Goal: Task Accomplishment & Management: Use online tool/utility

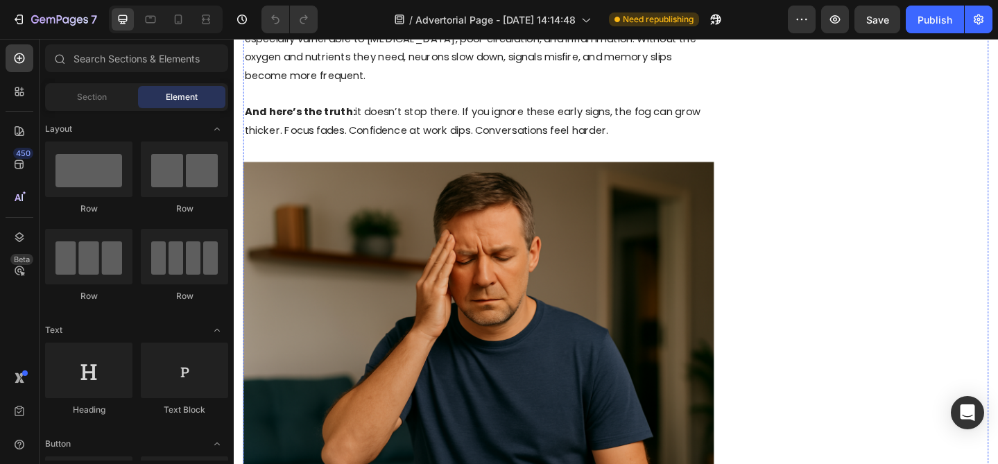
scroll to position [1755, 0]
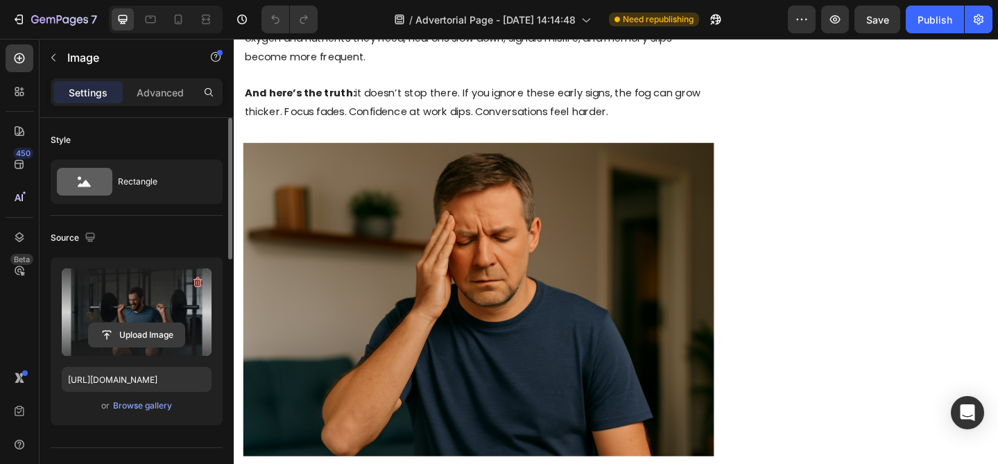
click at [137, 333] on input "file" at bounding box center [137, 335] width 96 height 24
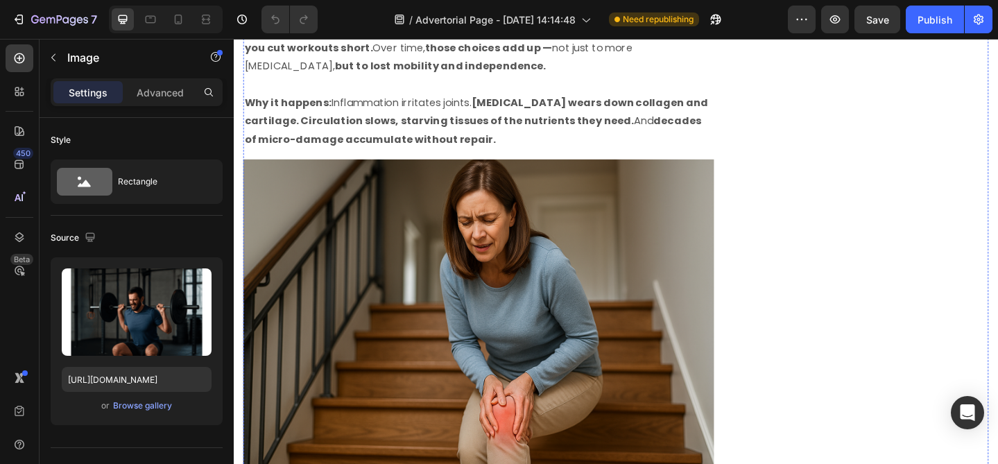
scroll to position [3033, 0]
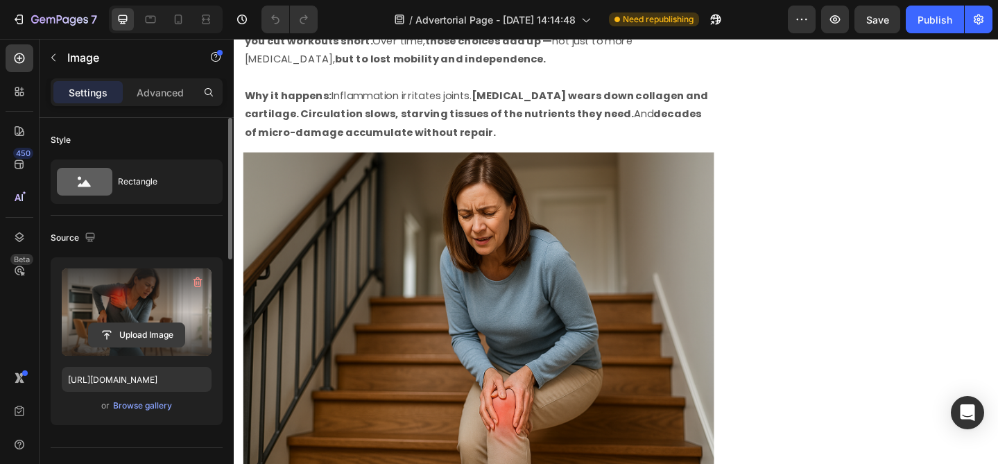
click at [153, 332] on input "file" at bounding box center [137, 335] width 96 height 24
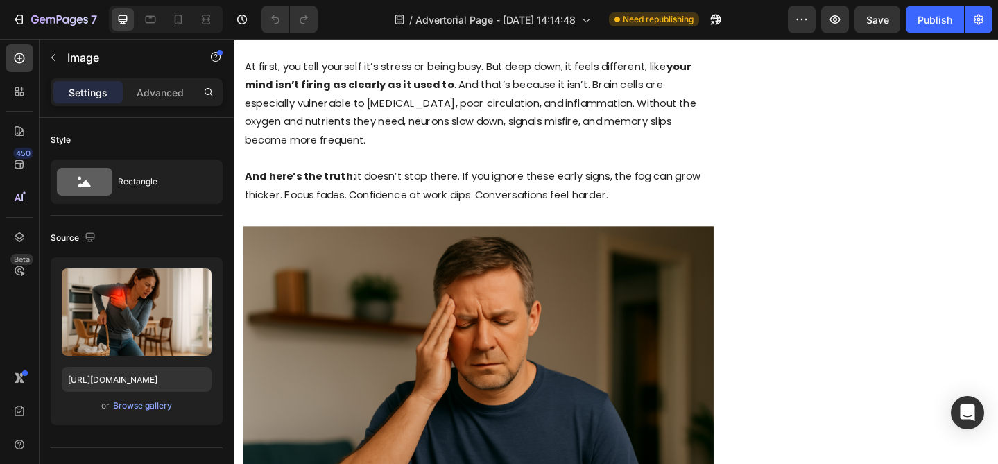
scroll to position [1766, 0]
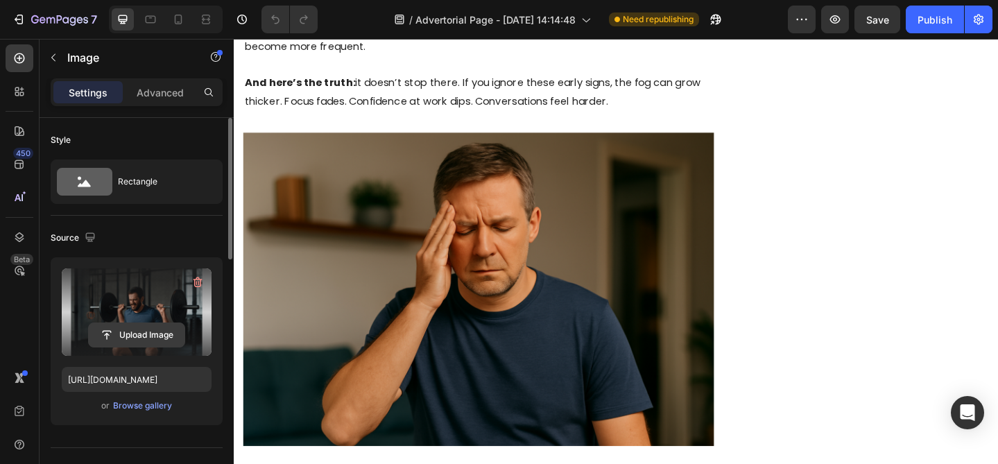
click at [125, 327] on input "file" at bounding box center [137, 335] width 96 height 24
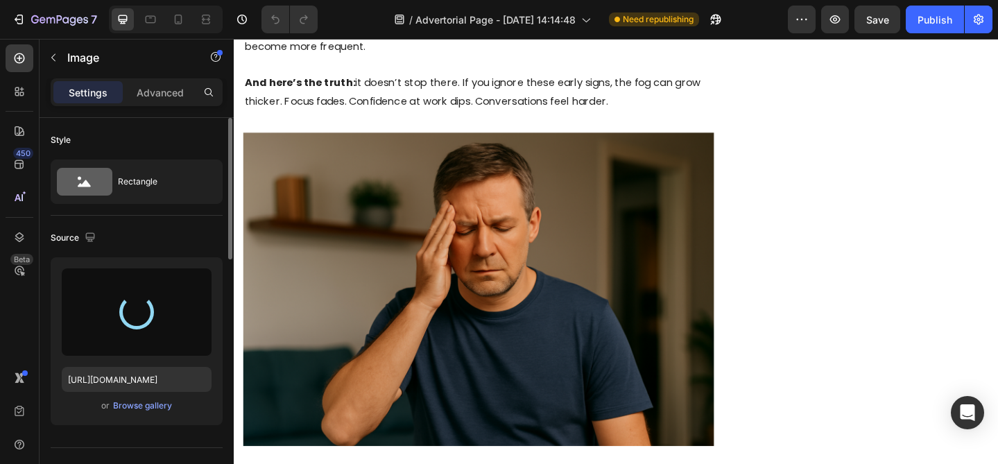
type input "[URL][DOMAIN_NAME]"
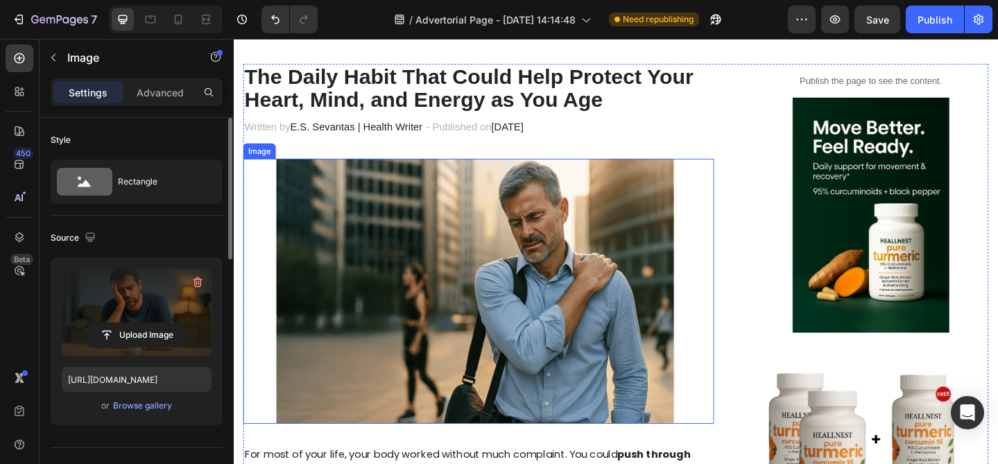
scroll to position [130, 0]
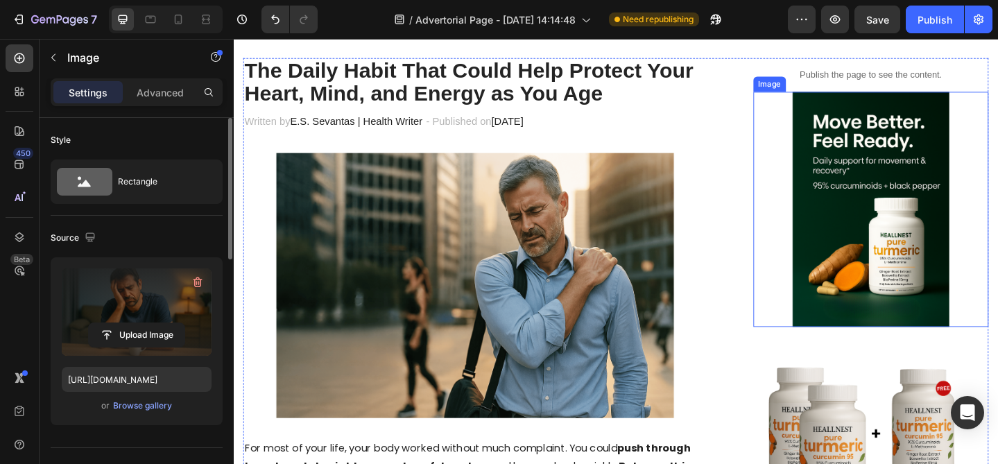
click at [905, 181] on img at bounding box center [927, 224] width 256 height 256
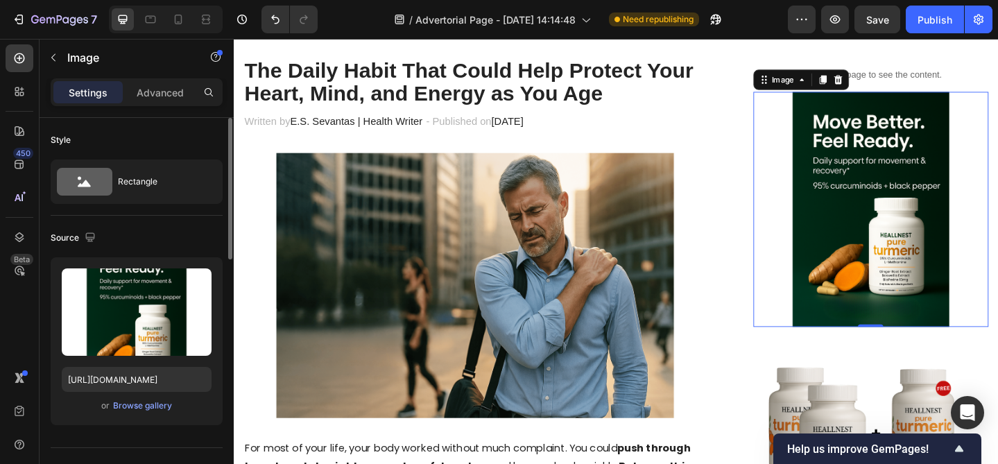
click at [892, 216] on img at bounding box center [927, 224] width 256 height 256
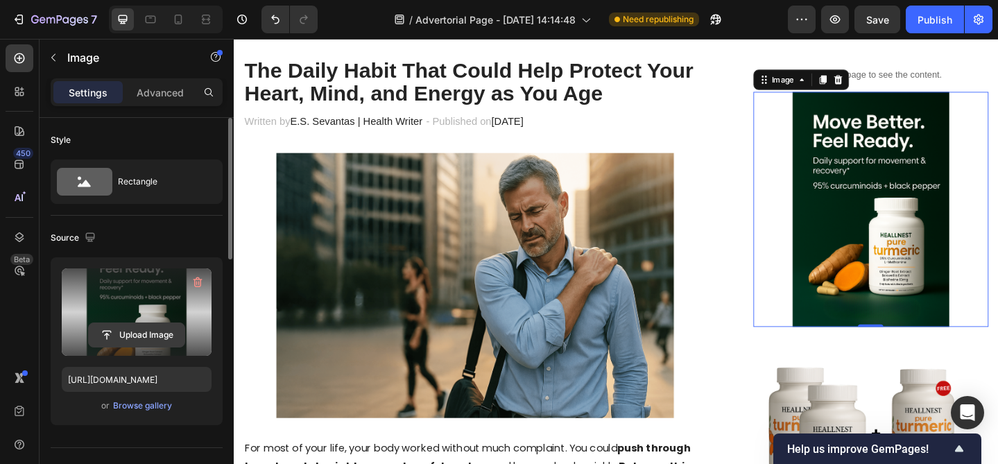
click at [147, 335] on input "file" at bounding box center [137, 335] width 96 height 24
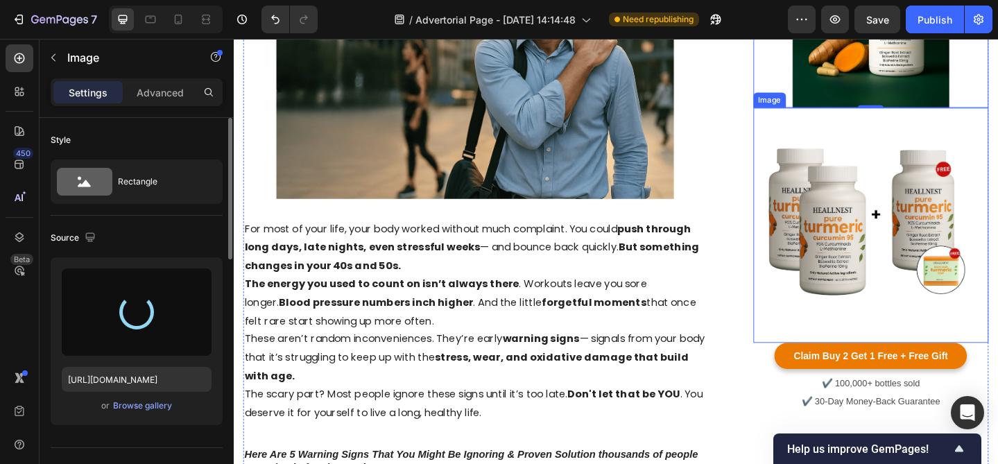
scroll to position [367, 0]
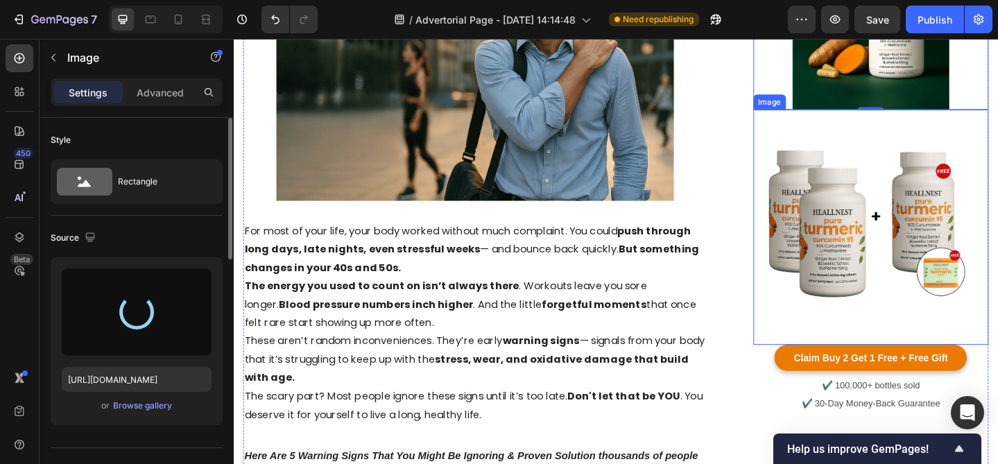
type input "[URL][DOMAIN_NAME]"
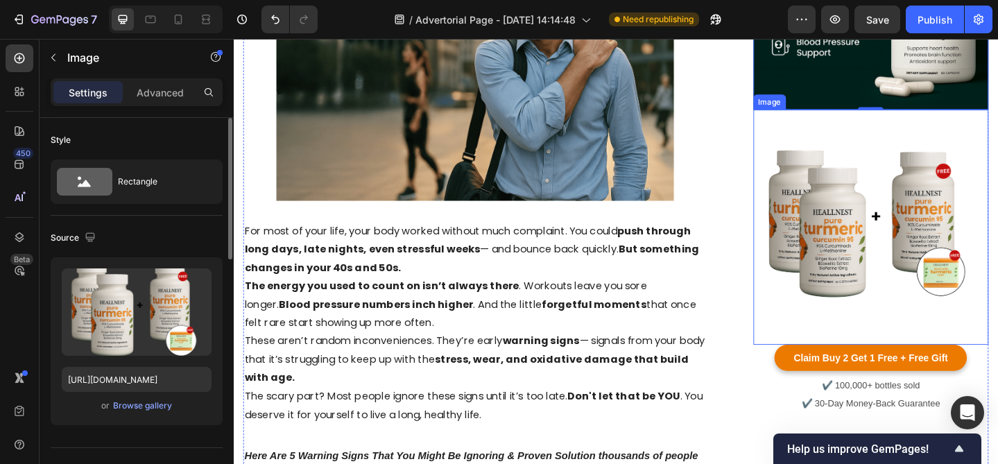
click at [921, 281] on img at bounding box center [927, 244] width 256 height 256
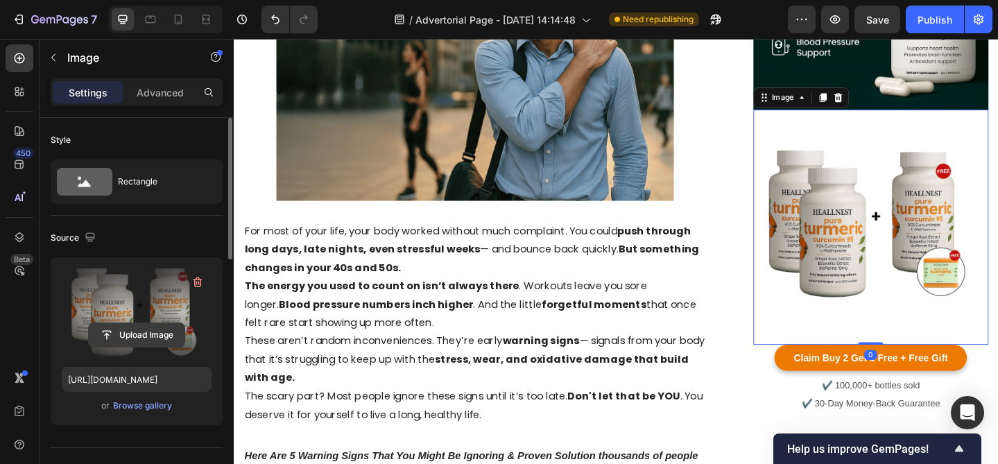
click at [136, 338] on input "file" at bounding box center [137, 335] width 96 height 24
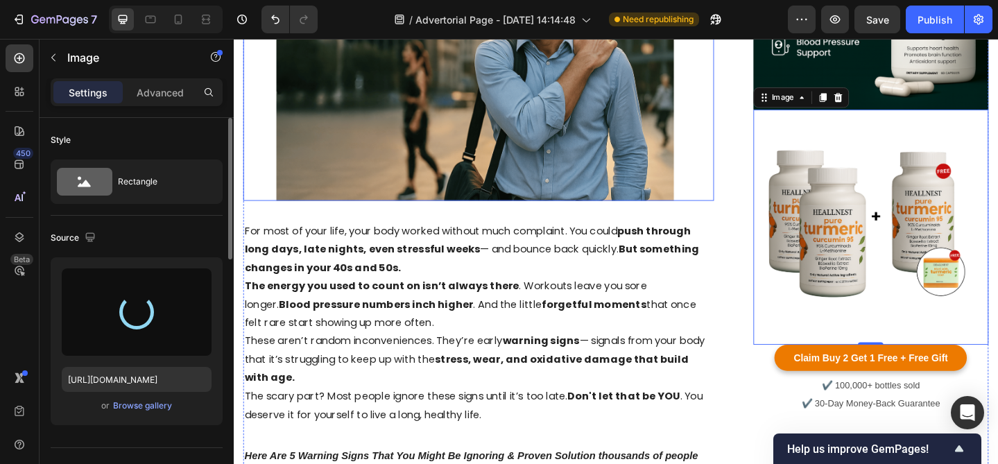
type input "[URL][DOMAIN_NAME]"
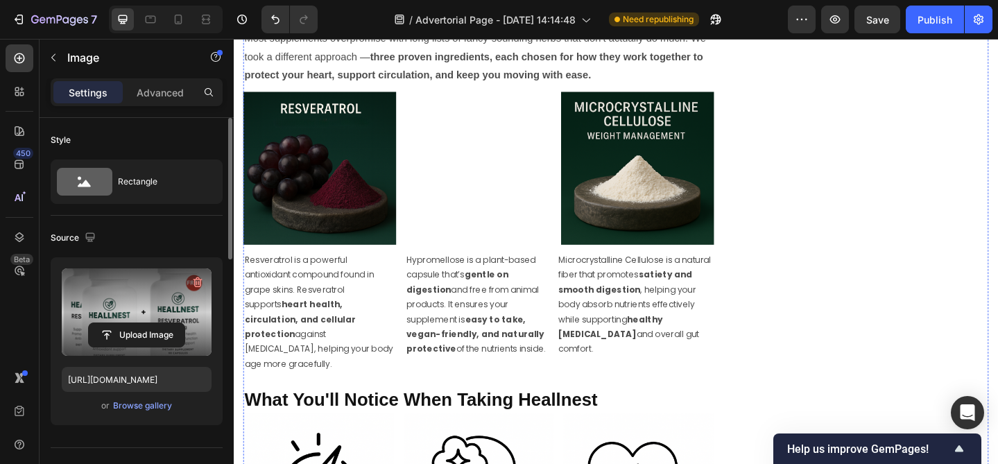
scroll to position [4649, 0]
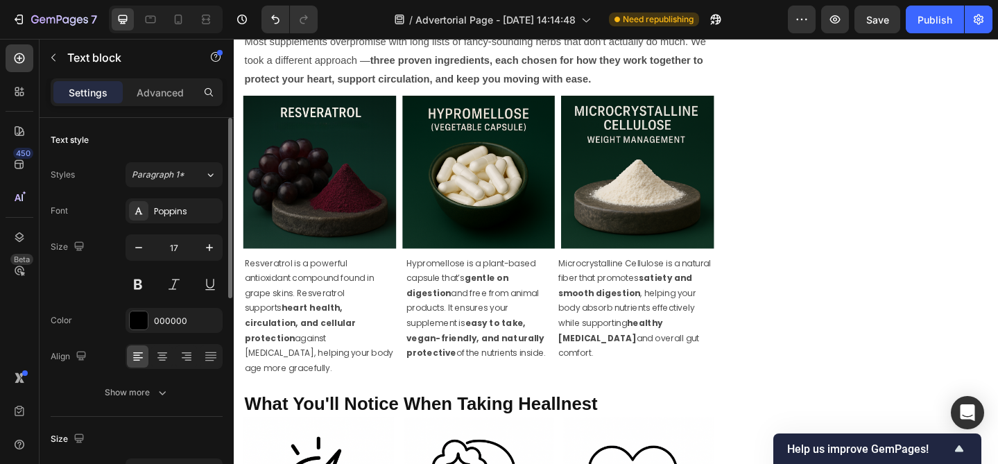
click at [143, 324] on div at bounding box center [139, 320] width 18 height 18
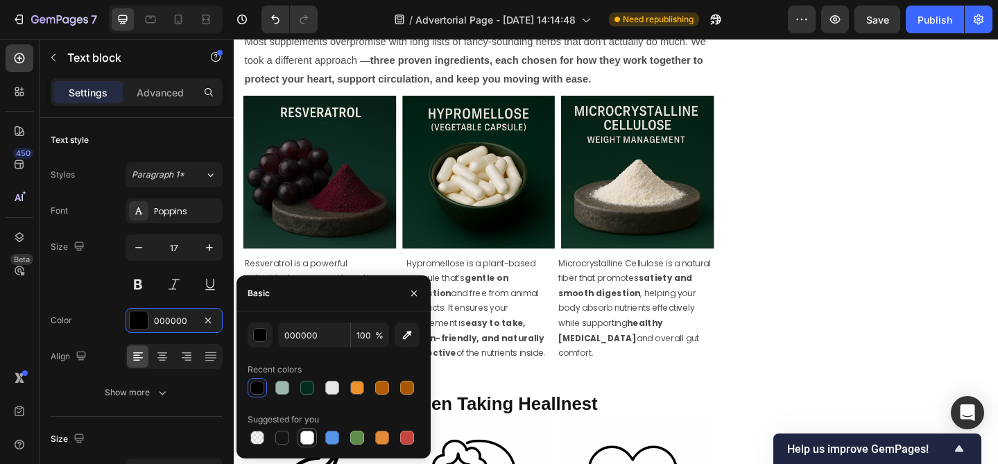
click at [309, 442] on div at bounding box center [307, 438] width 14 height 14
type input "FFFFFF"
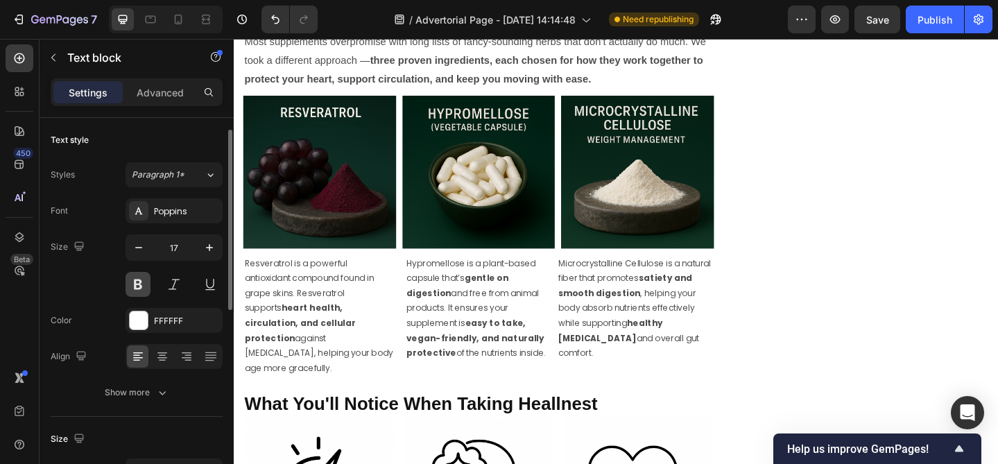
scroll to position [17, 0]
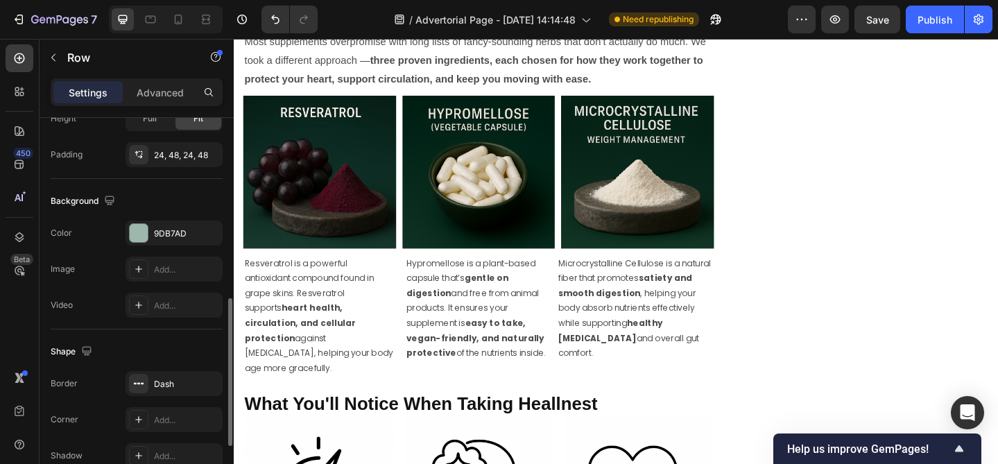
scroll to position [468, 0]
click at [148, 230] on div at bounding box center [138, 234] width 19 height 19
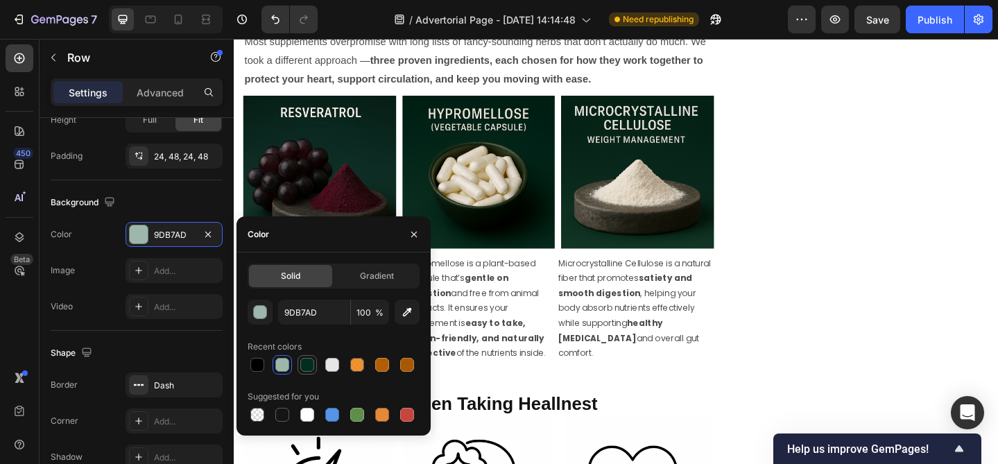
click at [300, 361] on div at bounding box center [307, 365] width 14 height 14
type input "032E1D"
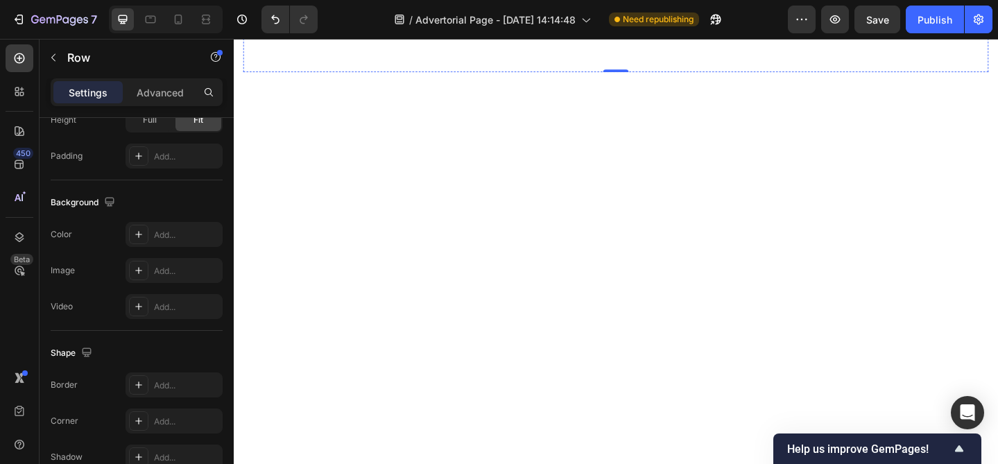
scroll to position [5957, 0]
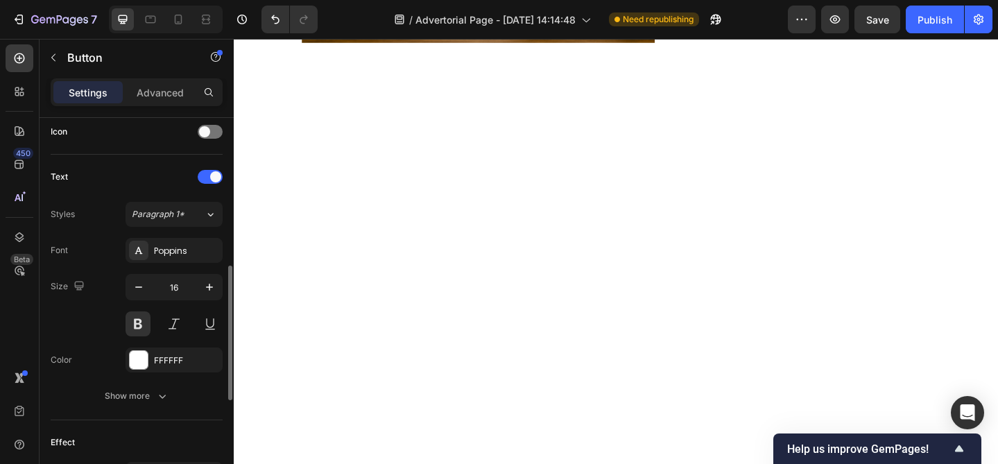
scroll to position [426, 0]
click at [159, 395] on icon "button" at bounding box center [162, 397] width 14 height 14
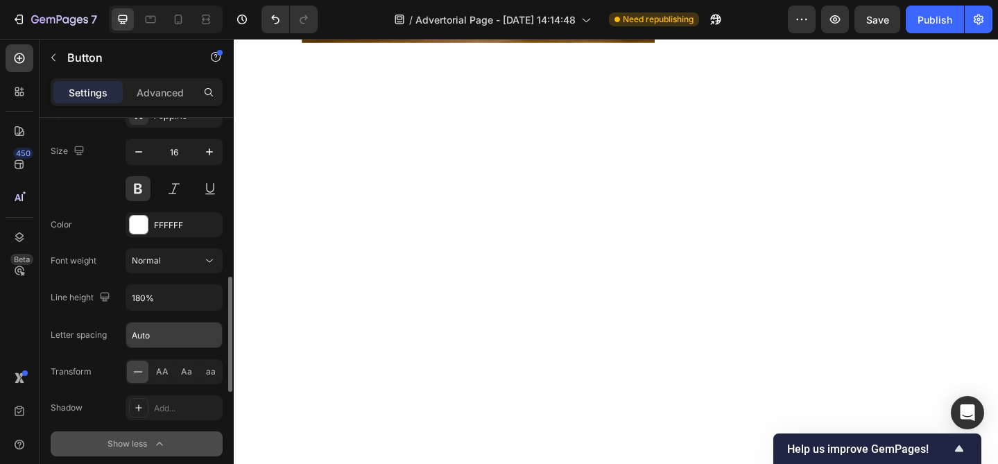
scroll to position [553, 0]
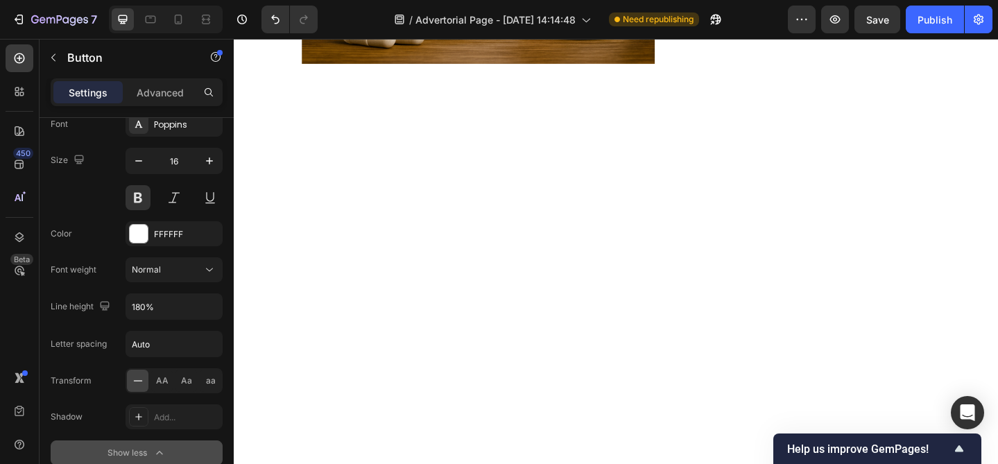
scroll to position [5916, 0]
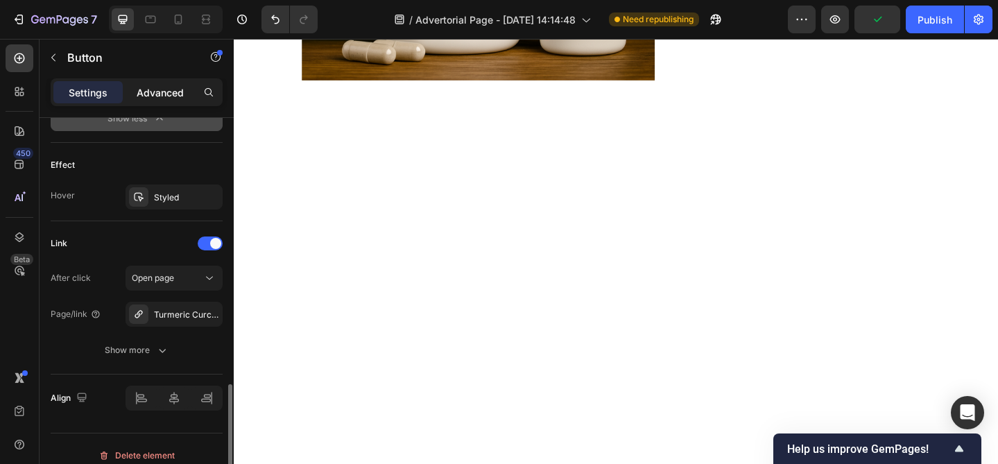
click at [157, 88] on p "Advanced" at bounding box center [160, 92] width 47 height 15
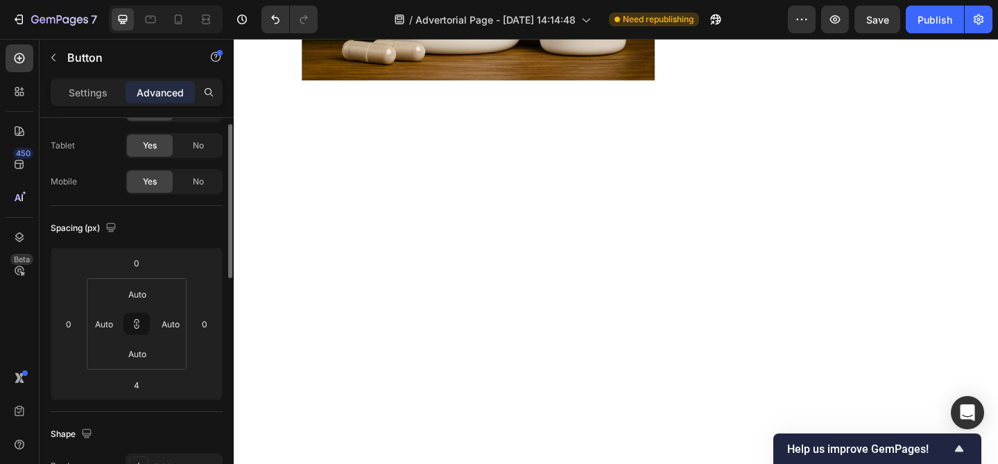
scroll to position [0, 0]
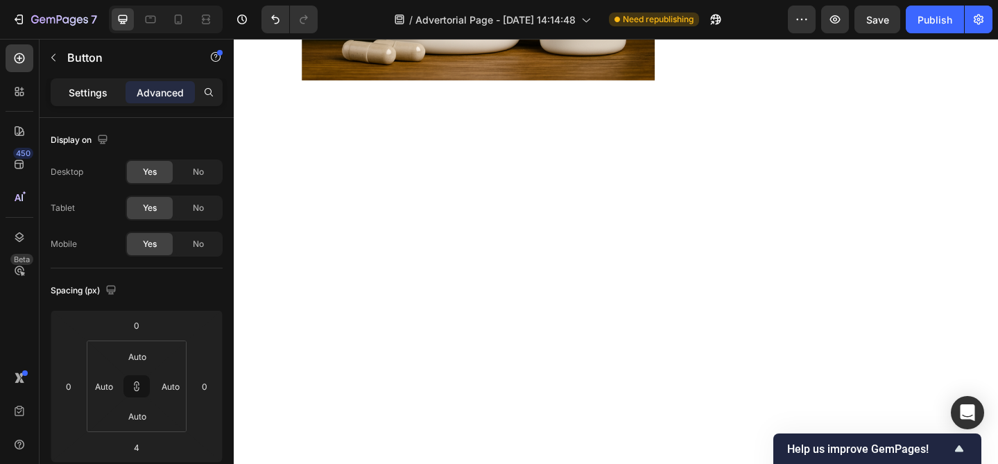
click at [104, 98] on p "Settings" at bounding box center [88, 92] width 39 height 15
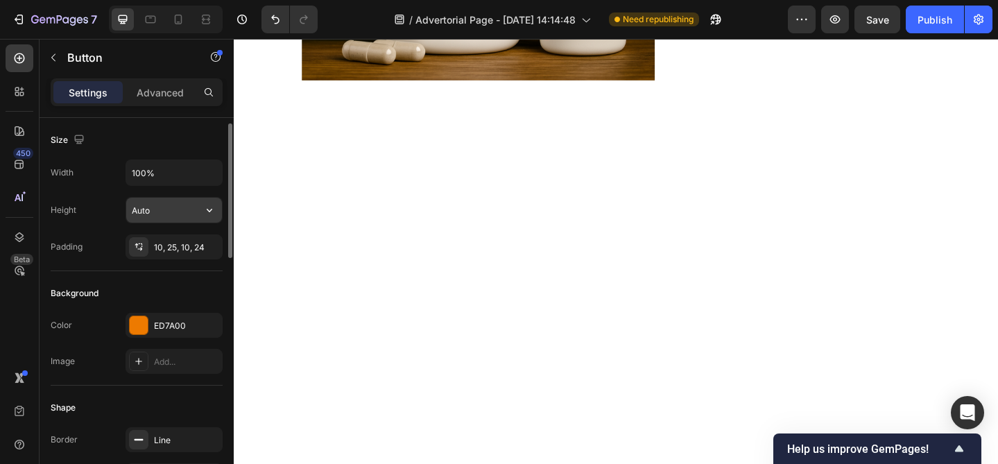
scroll to position [43, 0]
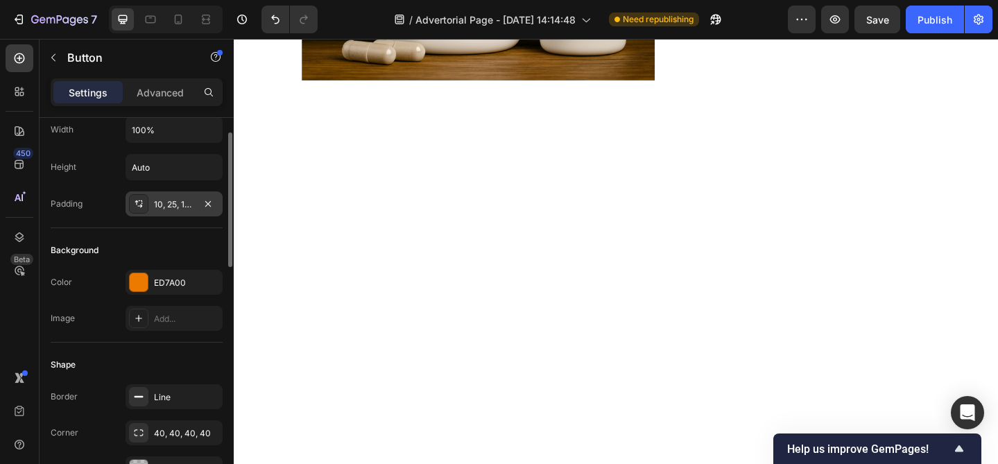
click at [183, 206] on div "10, 25, 10, 24" at bounding box center [174, 204] width 40 height 12
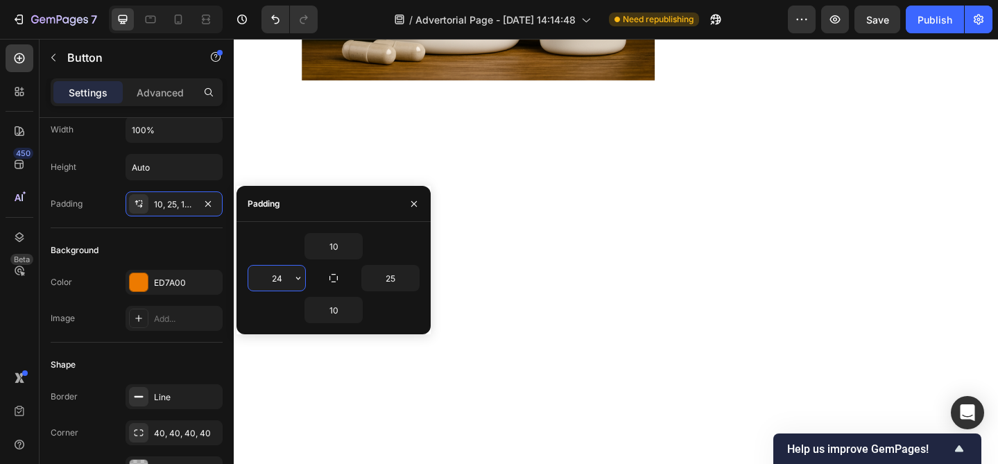
click at [288, 280] on input "24" at bounding box center [276, 278] width 57 height 25
type input "20"
click at [394, 277] on input "25" at bounding box center [390, 278] width 57 height 25
type input "20"
click at [338, 244] on input "10" at bounding box center [333, 246] width 57 height 25
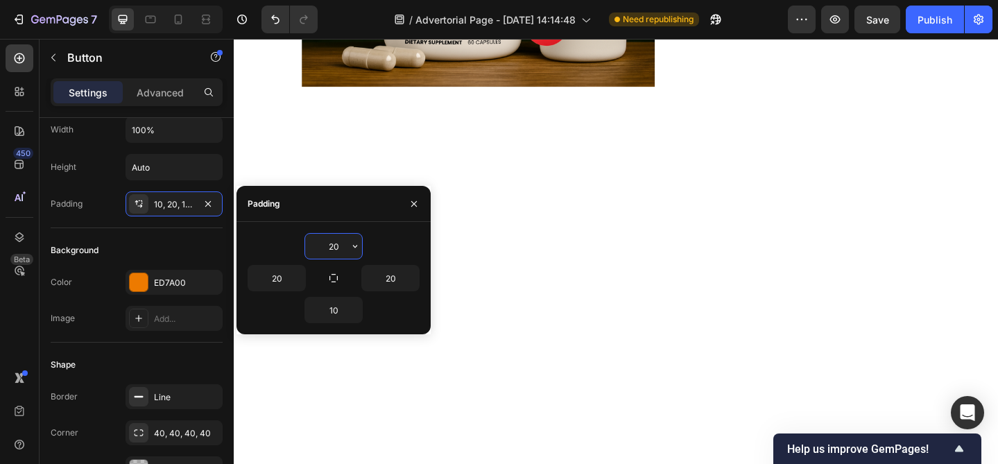
type input "2"
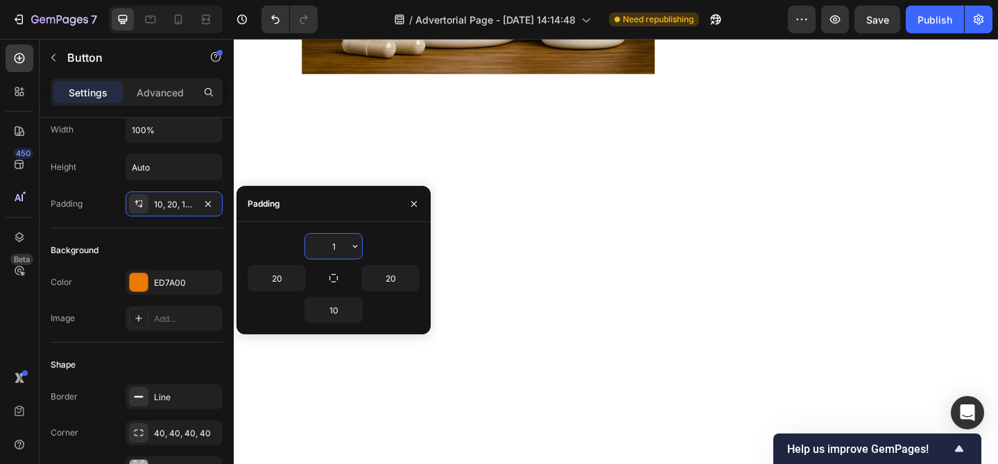
type input "10"
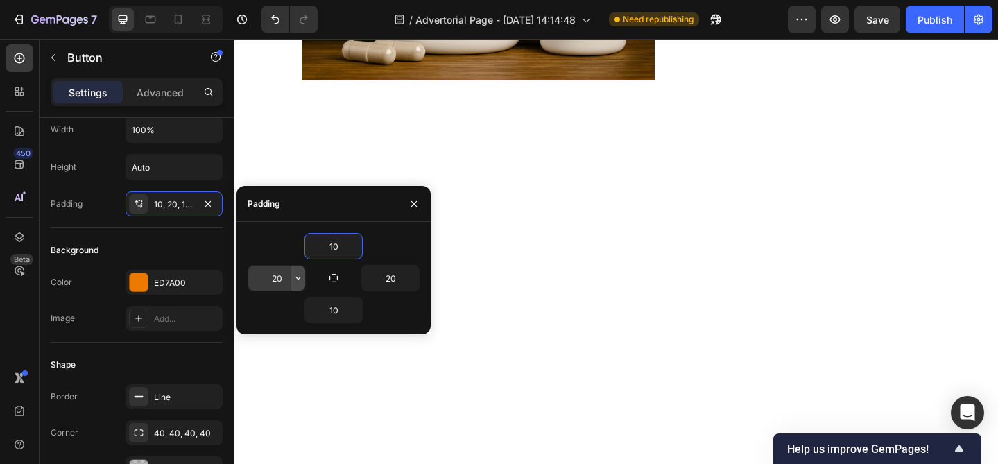
click at [295, 275] on icon "button" at bounding box center [298, 277] width 11 height 11
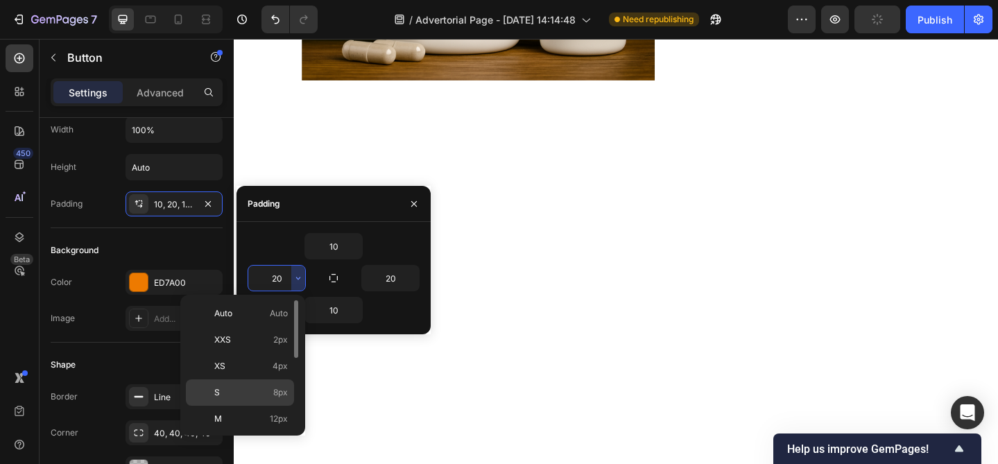
click at [227, 390] on p "S 8px" at bounding box center [250, 392] width 73 height 12
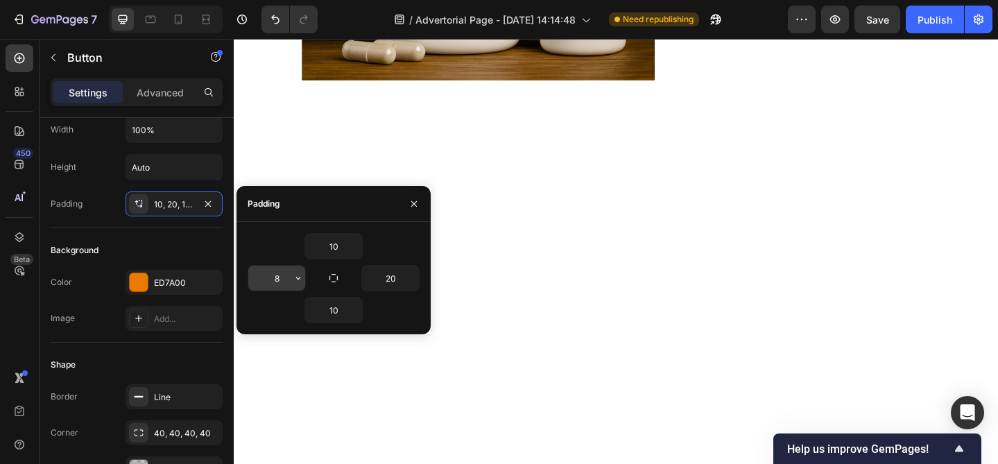
click at [279, 282] on input "8" at bounding box center [276, 278] width 57 height 25
type input "24"
click at [397, 281] on input "20" at bounding box center [390, 278] width 57 height 25
type input "24"
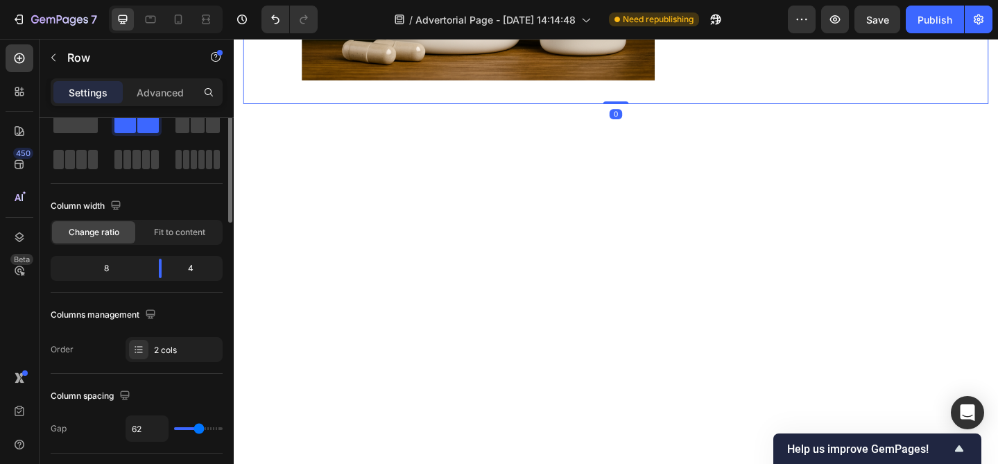
scroll to position [0, 0]
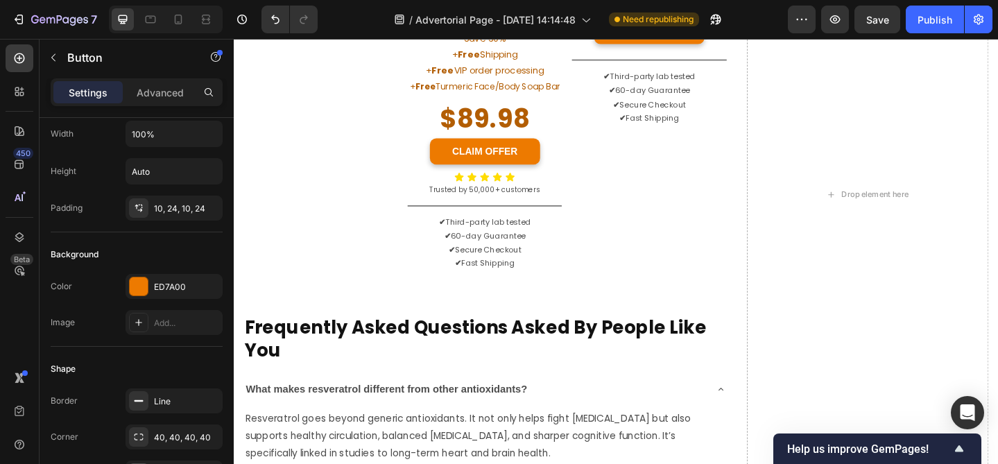
scroll to position [8218, 0]
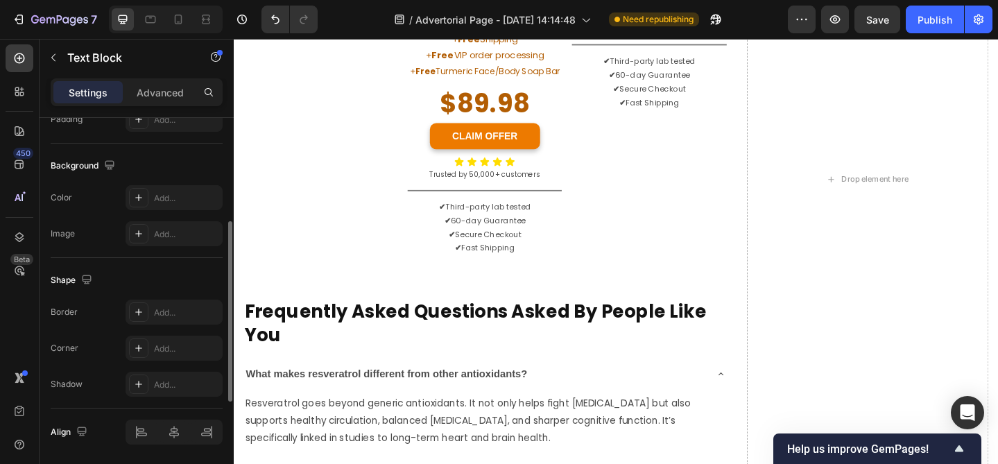
scroll to position [0, 0]
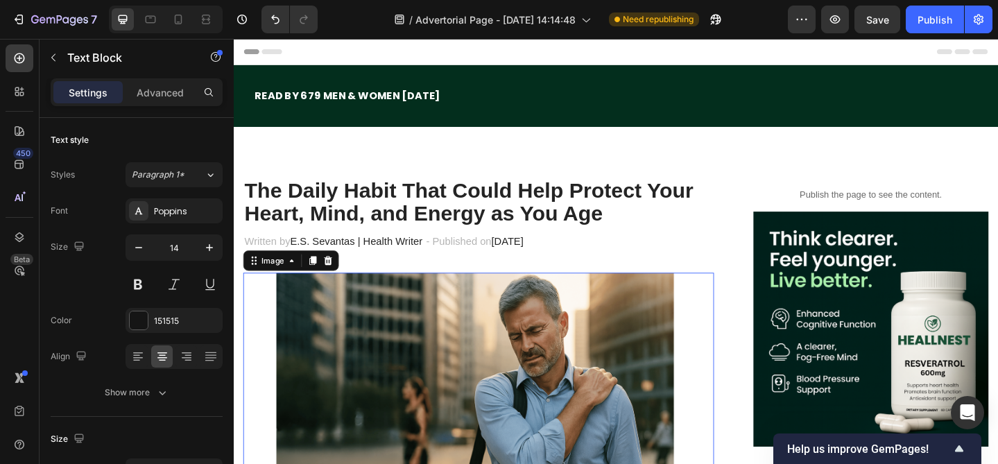
click at [515, 369] on img at bounding box center [500, 437] width 512 height 288
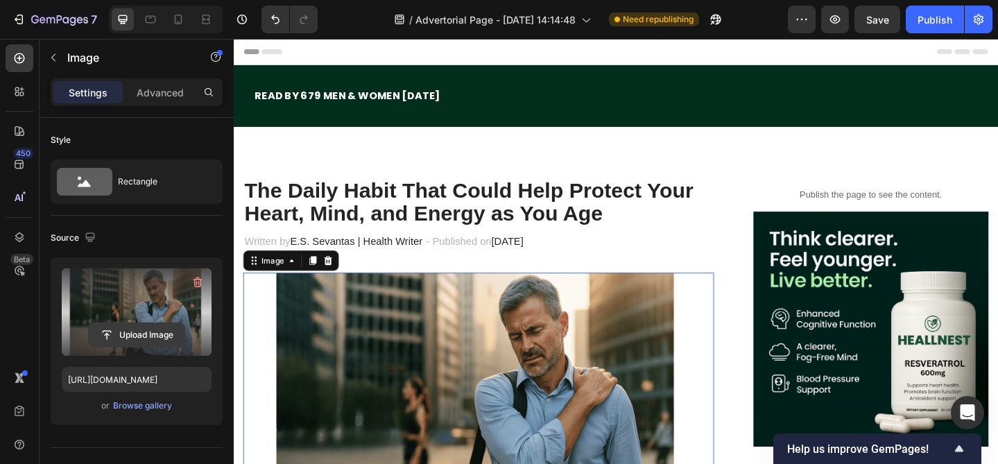
click at [112, 331] on input "file" at bounding box center [137, 335] width 96 height 24
click at [153, 341] on input "file" at bounding box center [137, 335] width 96 height 24
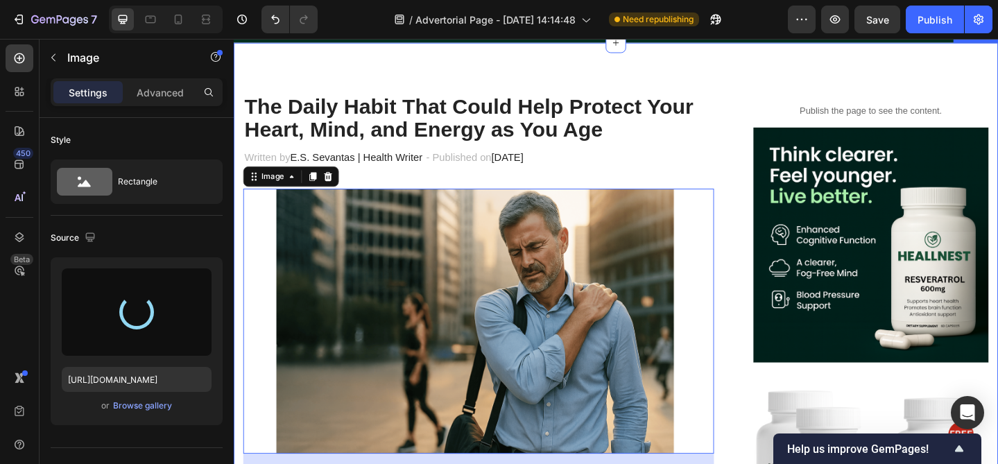
scroll to position [97, 0]
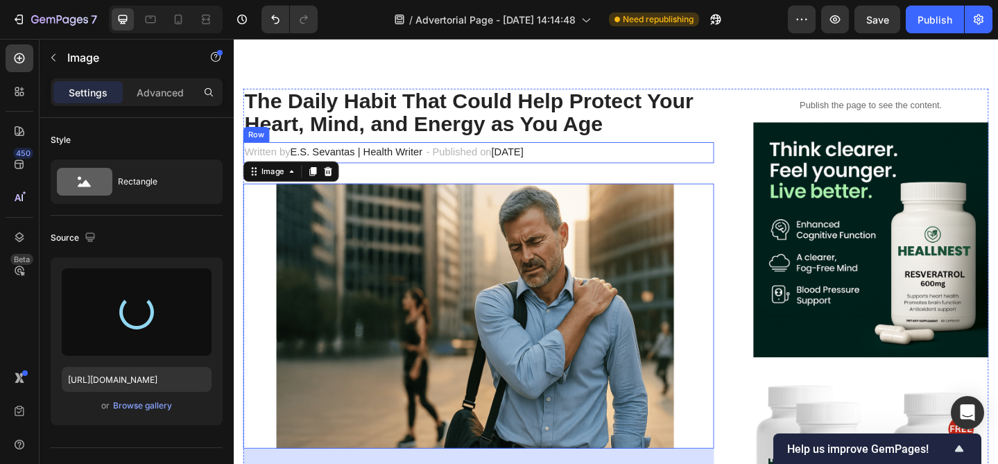
type input "[URL][DOMAIN_NAME]"
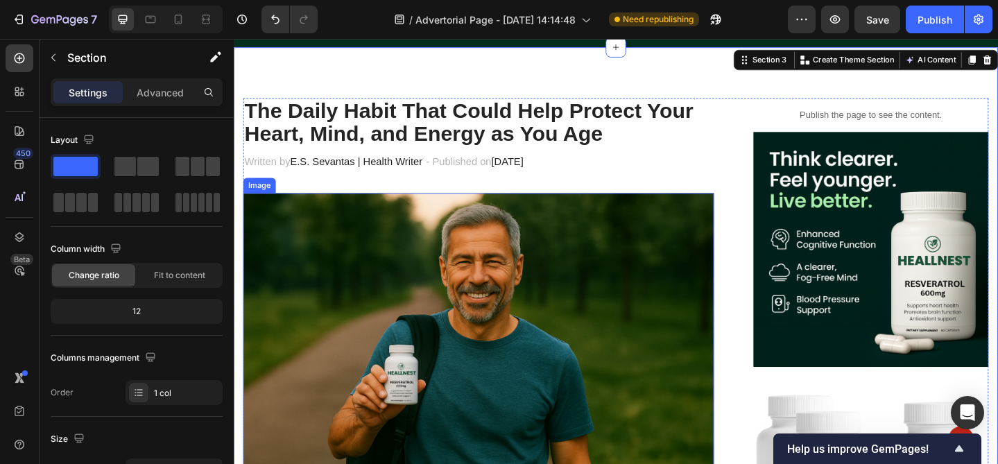
scroll to position [78, 0]
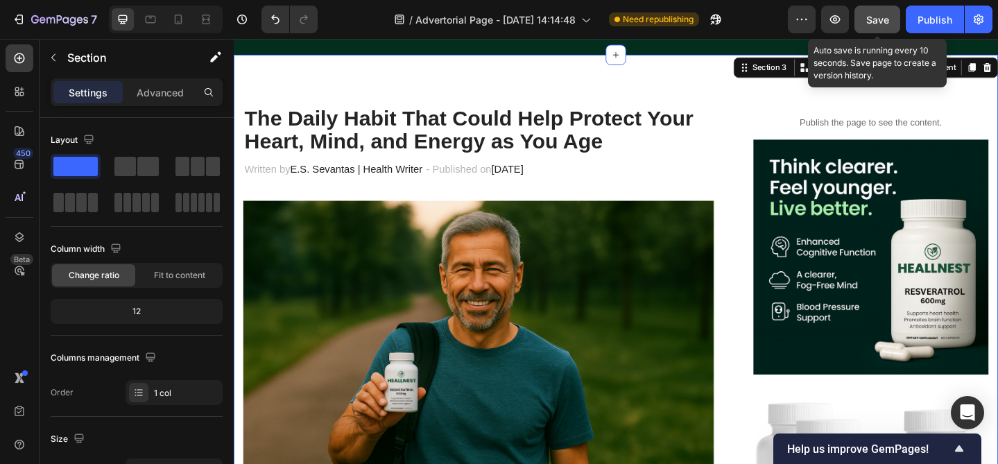
click at [877, 10] on button "Save" at bounding box center [877, 20] width 46 height 28
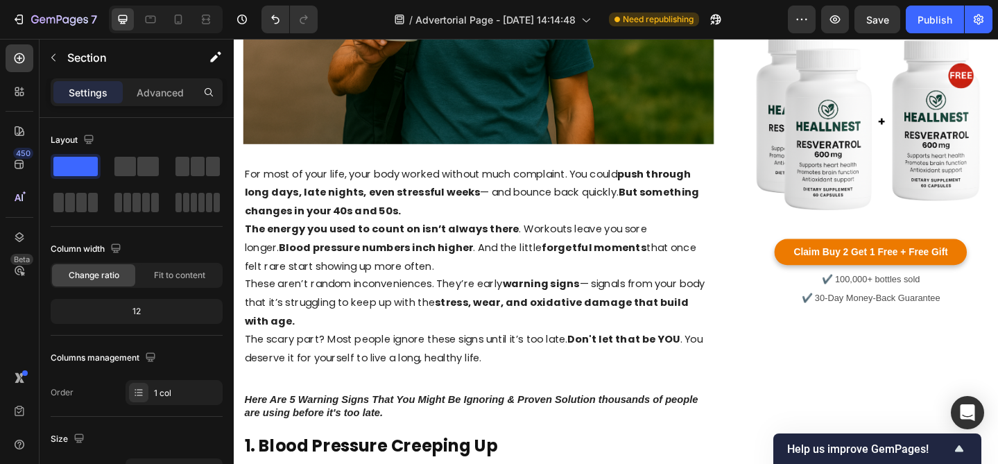
scroll to position [458, 0]
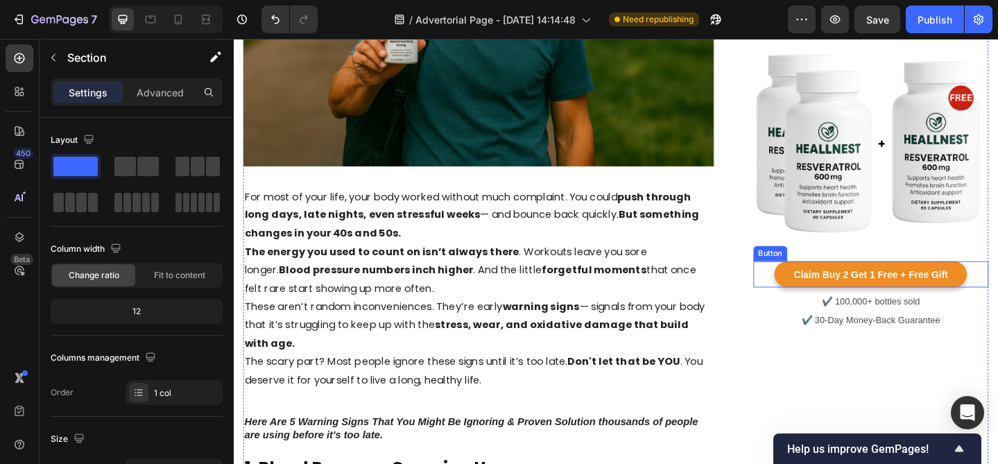
click at [833, 301] on link "Claim Buy 2 Get 1 Free + Free Gift" at bounding box center [926, 295] width 209 height 28
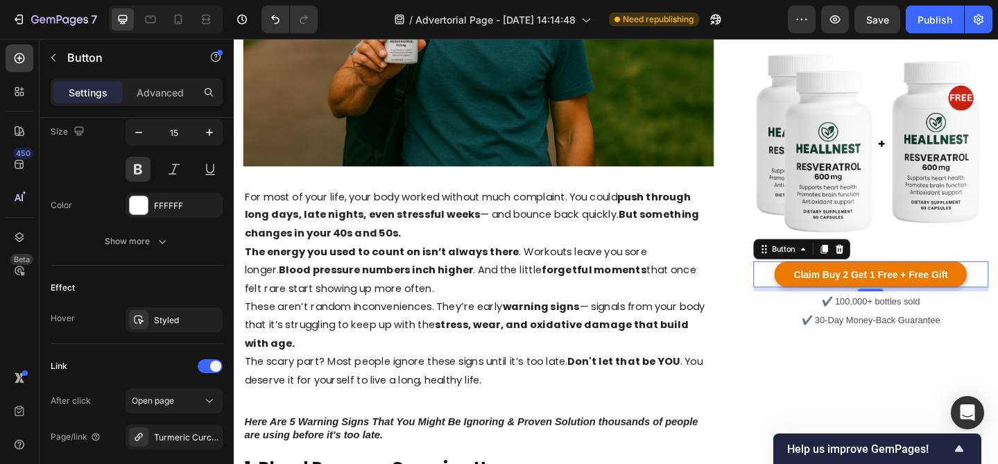
scroll to position [717, 0]
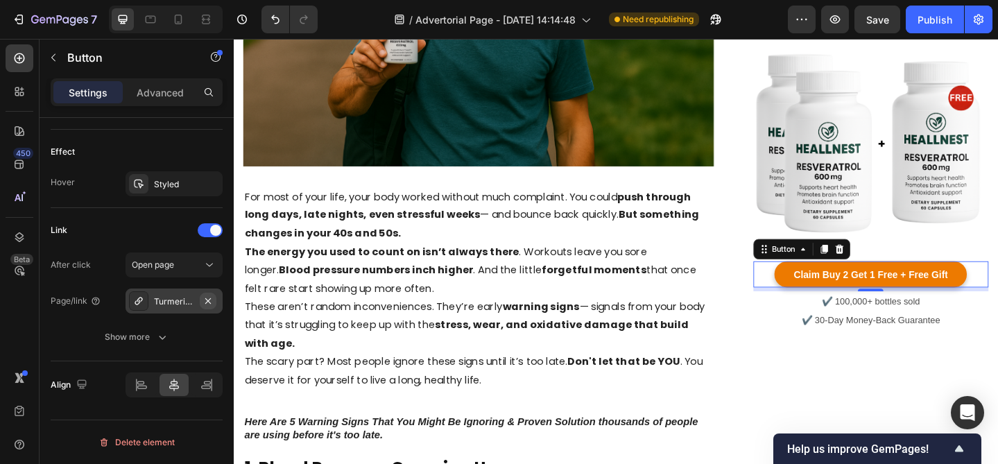
click at [207, 303] on icon "button" at bounding box center [207, 300] width 11 height 11
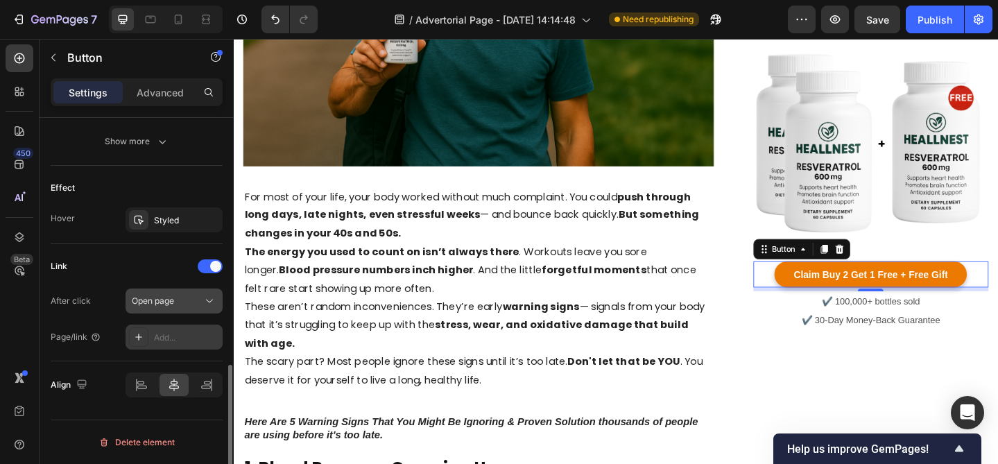
scroll to position [681, 0]
click at [160, 340] on div "Add..." at bounding box center [186, 337] width 65 height 12
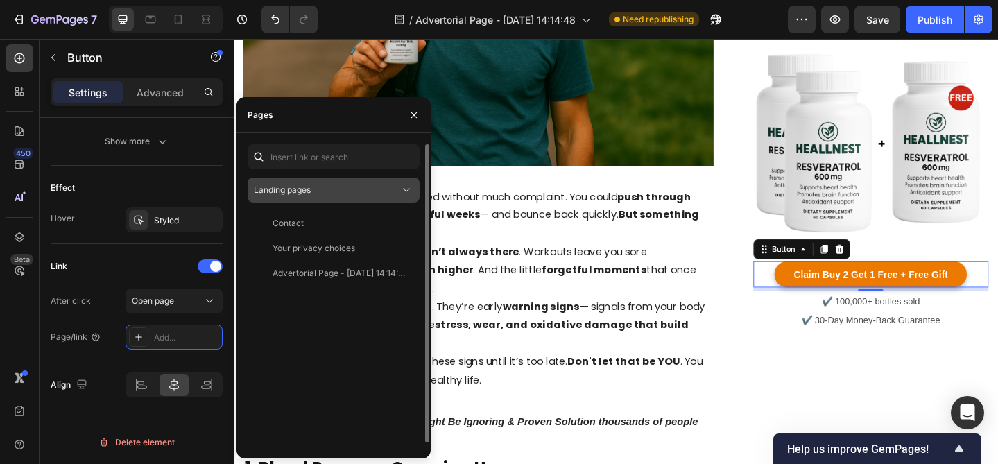
click at [356, 184] on div "Landing pages" at bounding box center [327, 190] width 146 height 12
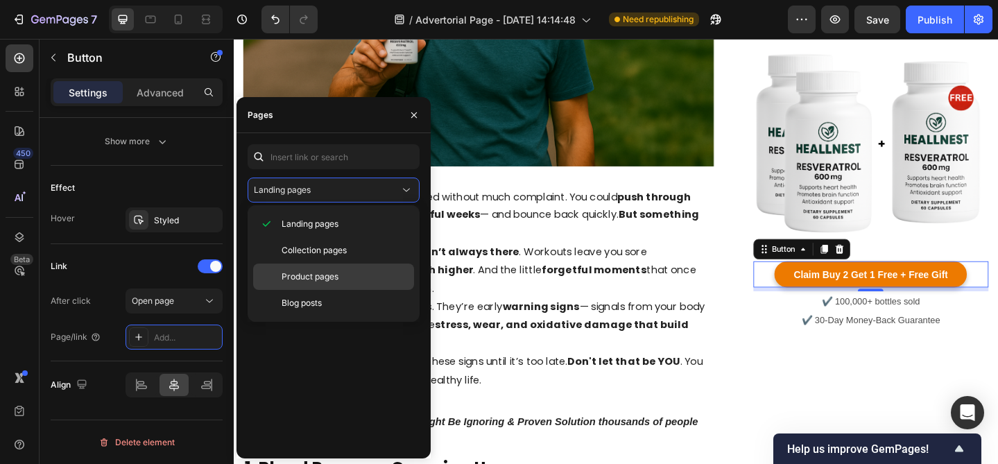
click at [308, 272] on span "Product pages" at bounding box center [309, 276] width 57 height 12
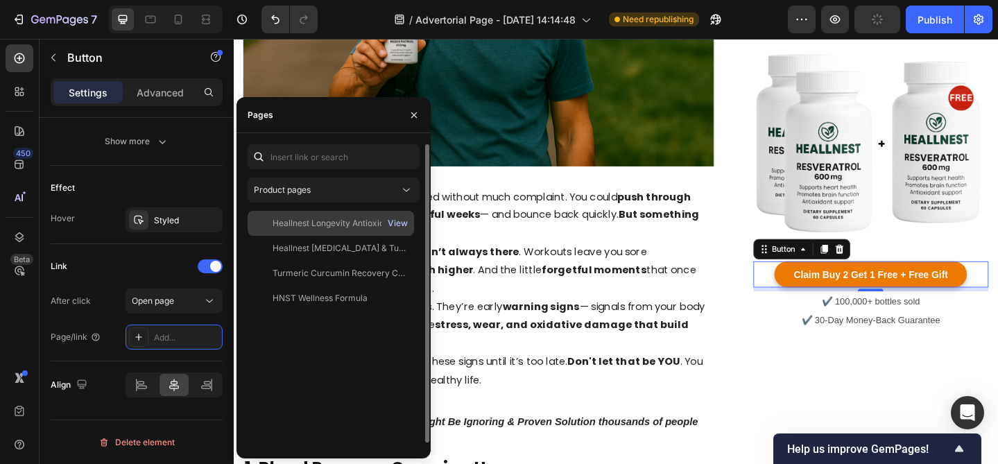
click at [395, 220] on div "View" at bounding box center [398, 223] width 20 height 12
click at [330, 220] on div "Heallnest Longevity Antioxidant Capsules" at bounding box center [338, 223] width 133 height 12
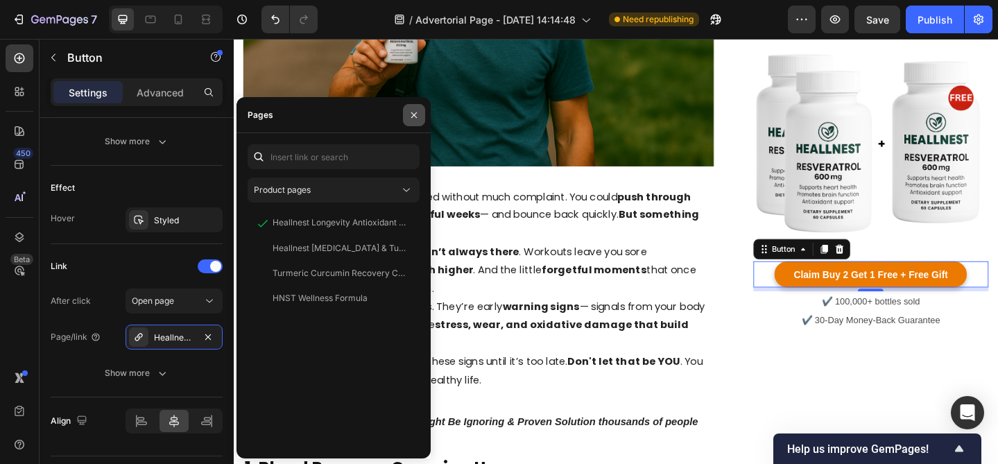
click at [421, 112] on button "button" at bounding box center [414, 115] width 22 height 22
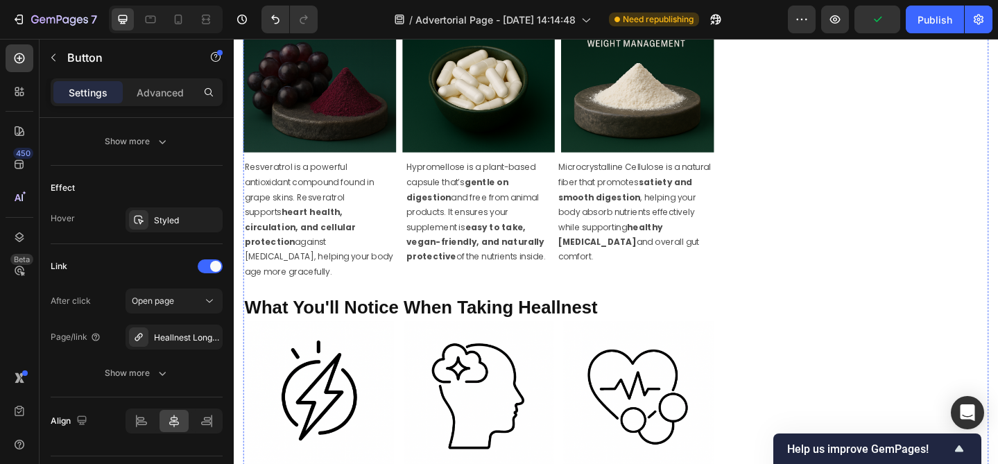
scroll to position [4693, 0]
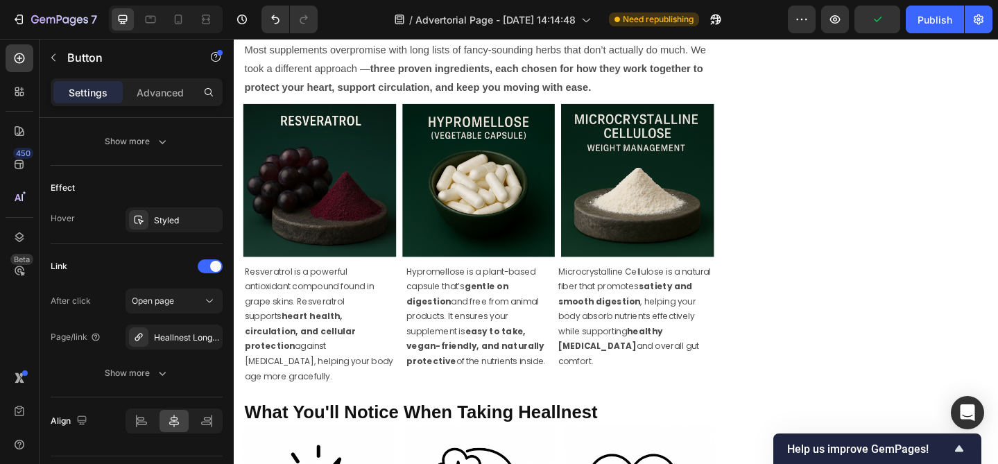
click at [204, 339] on icon "button" at bounding box center [207, 336] width 11 height 11
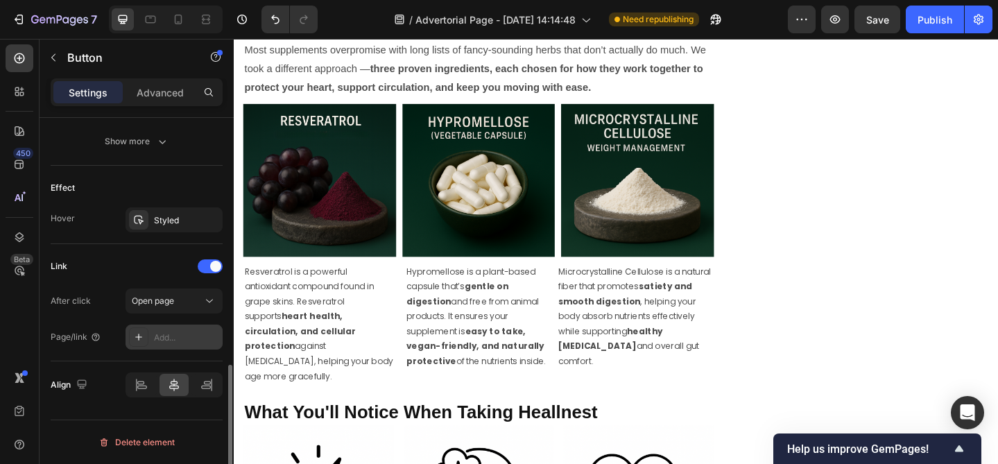
click at [172, 337] on div "Add..." at bounding box center [186, 337] width 65 height 12
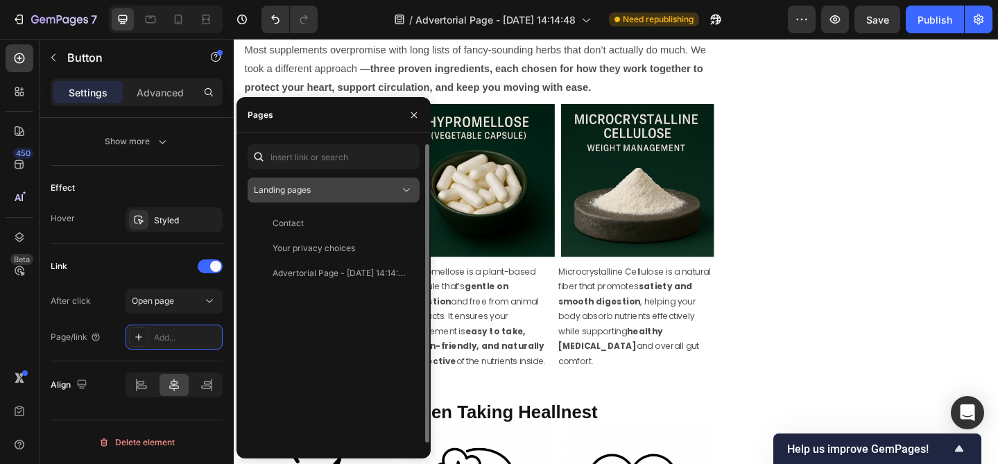
click at [339, 193] on div "Landing pages" at bounding box center [327, 190] width 146 height 12
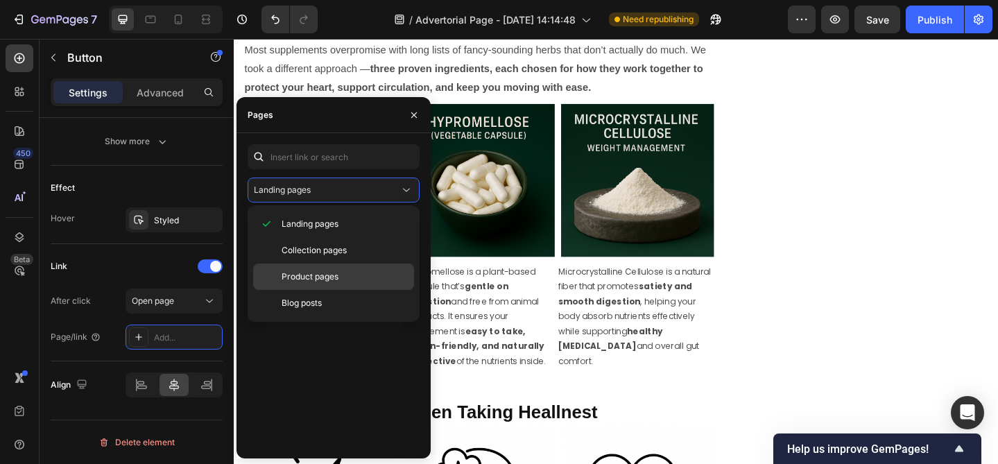
click at [308, 279] on span "Product pages" at bounding box center [309, 276] width 57 height 12
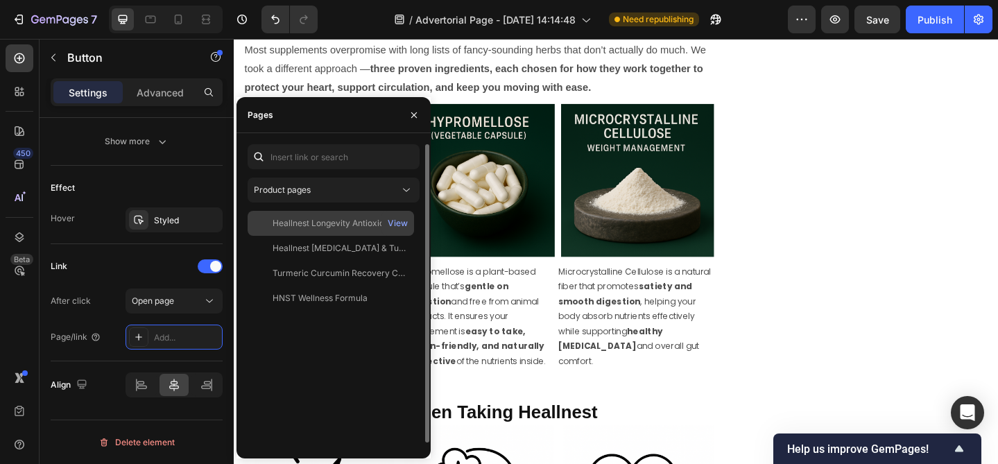
click at [342, 220] on div "Heallnest Longevity Antioxidant Capsules" at bounding box center [338, 223] width 133 height 12
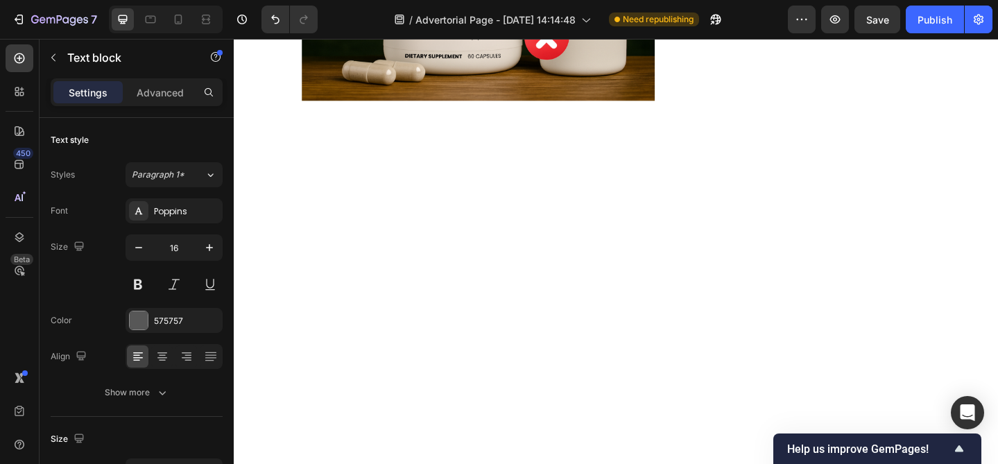
scroll to position [5915, 0]
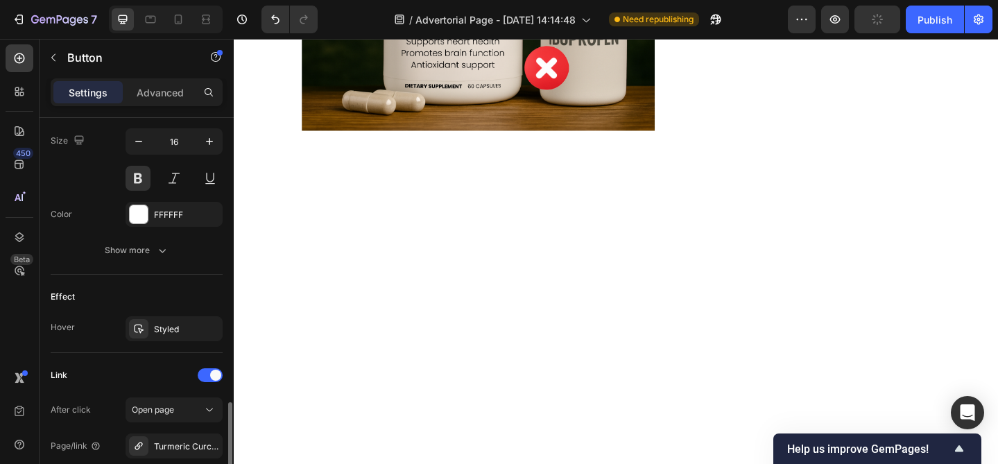
scroll to position [717, 0]
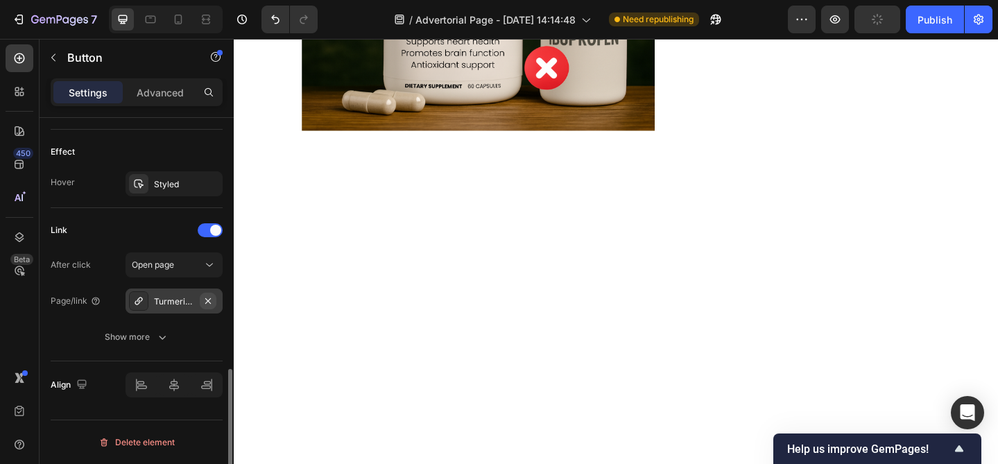
click at [212, 305] on icon "button" at bounding box center [207, 300] width 11 height 11
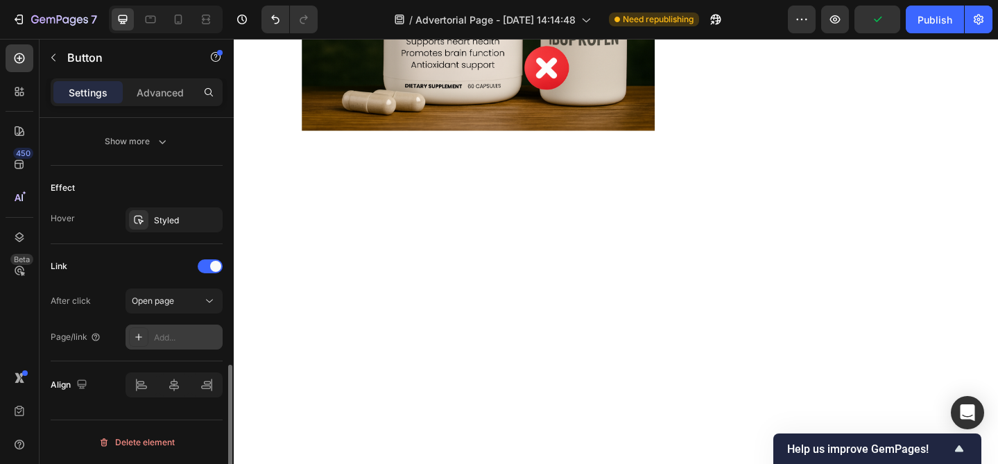
scroll to position [681, 0]
click at [173, 341] on div "Add..." at bounding box center [186, 337] width 65 height 12
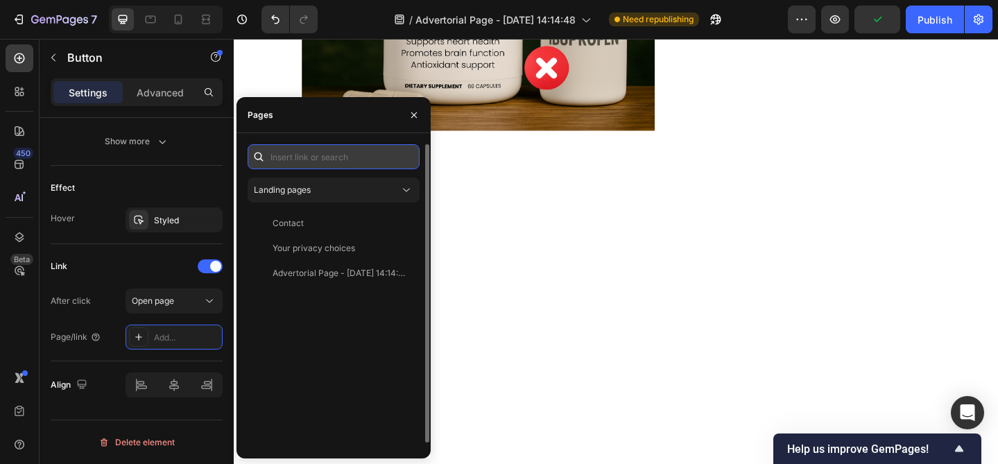
click at [306, 157] on input "text" at bounding box center [333, 156] width 172 height 25
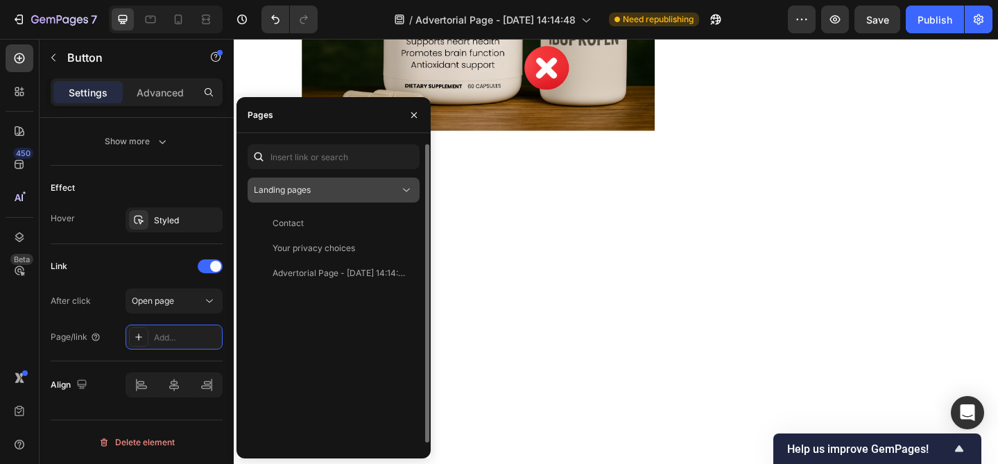
click at [328, 180] on button "Landing pages" at bounding box center [333, 189] width 172 height 25
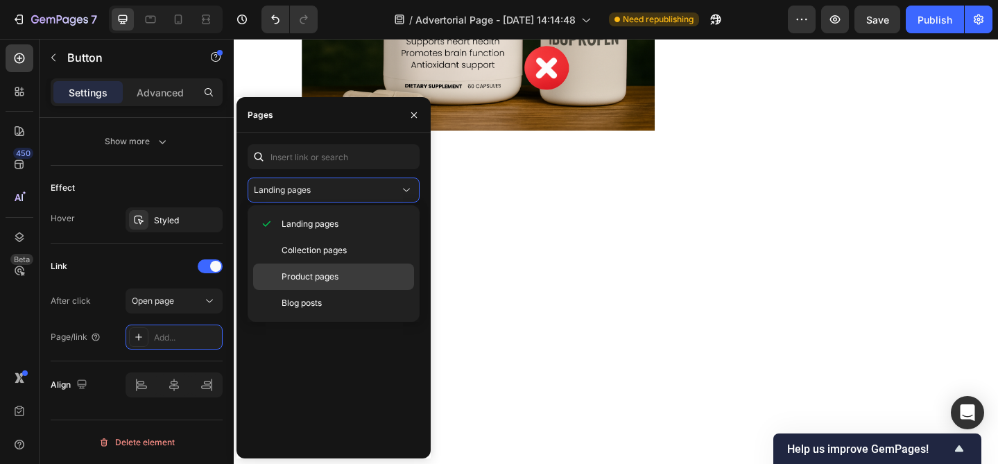
click at [343, 270] on p "Product pages" at bounding box center [344, 276] width 126 height 12
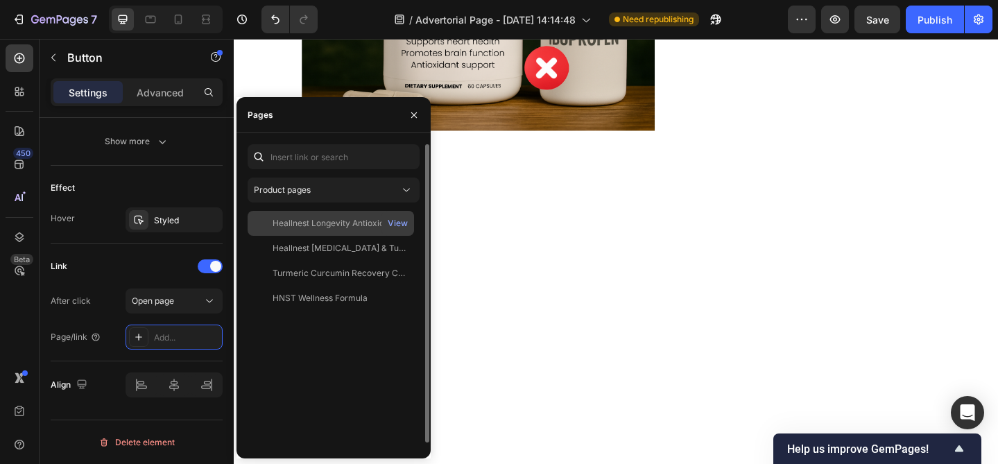
click at [349, 225] on div "Heallnest Longevity Antioxidant Capsules" at bounding box center [338, 223] width 133 height 12
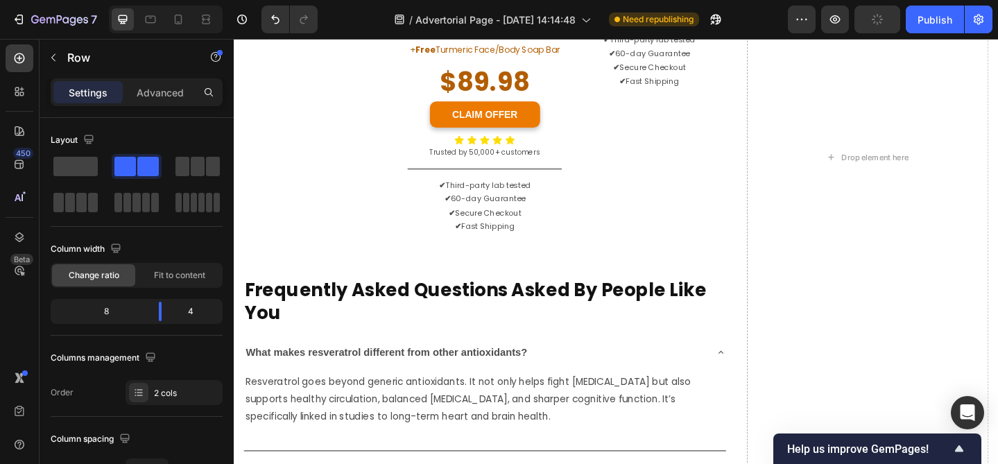
scroll to position [8307, 0]
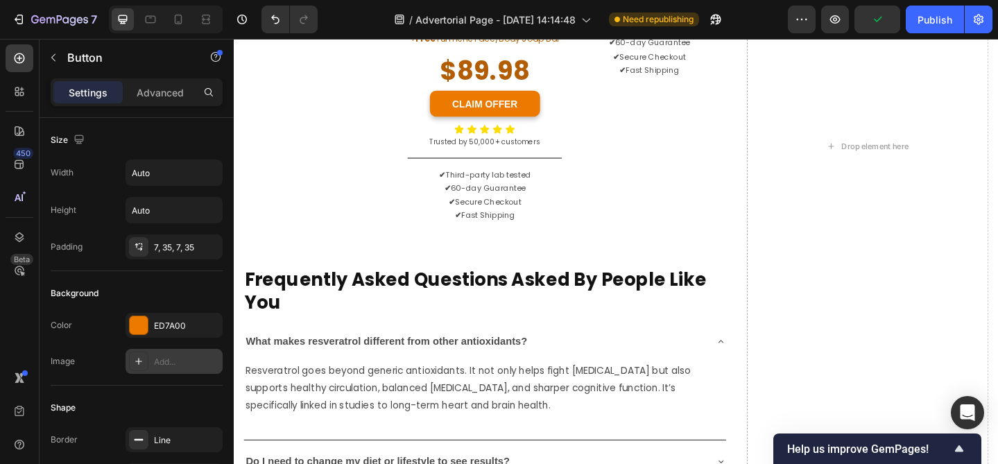
scroll to position [717, 0]
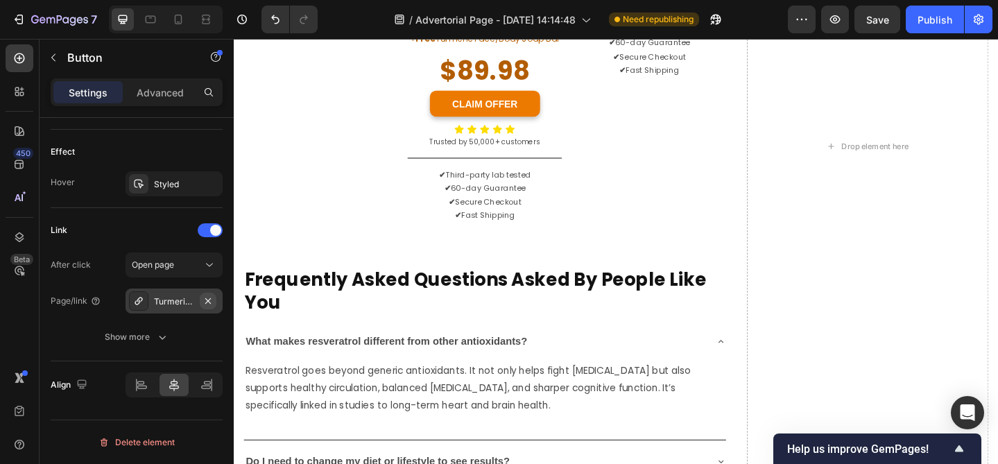
click at [207, 305] on icon "button" at bounding box center [207, 300] width 11 height 11
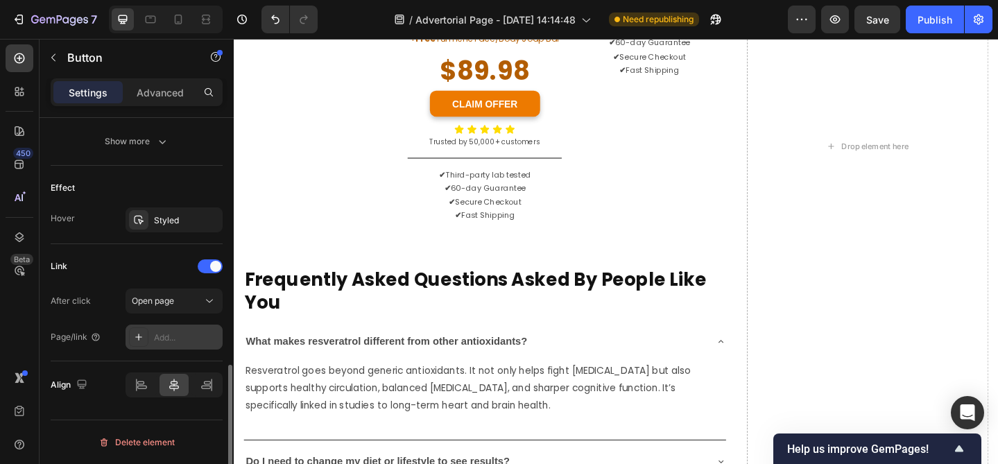
click at [180, 340] on div "Add..." at bounding box center [186, 337] width 65 height 12
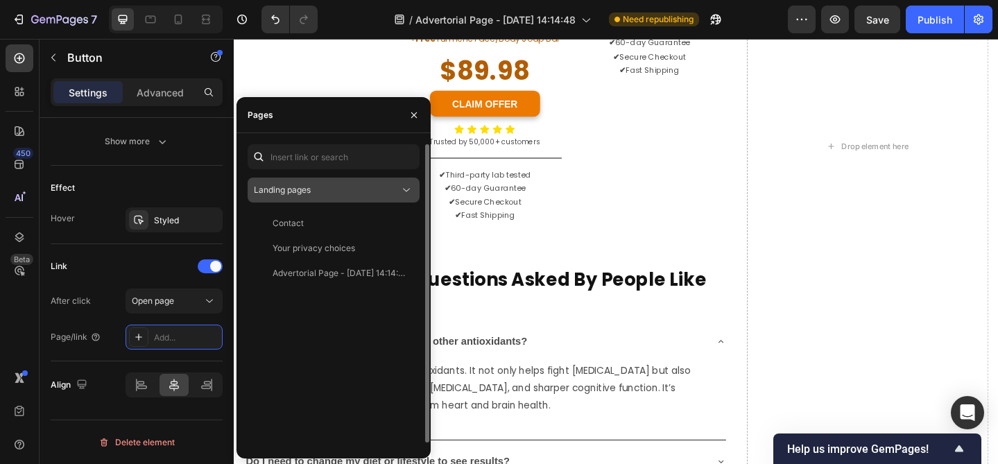
click at [321, 197] on button "Landing pages" at bounding box center [333, 189] width 172 height 25
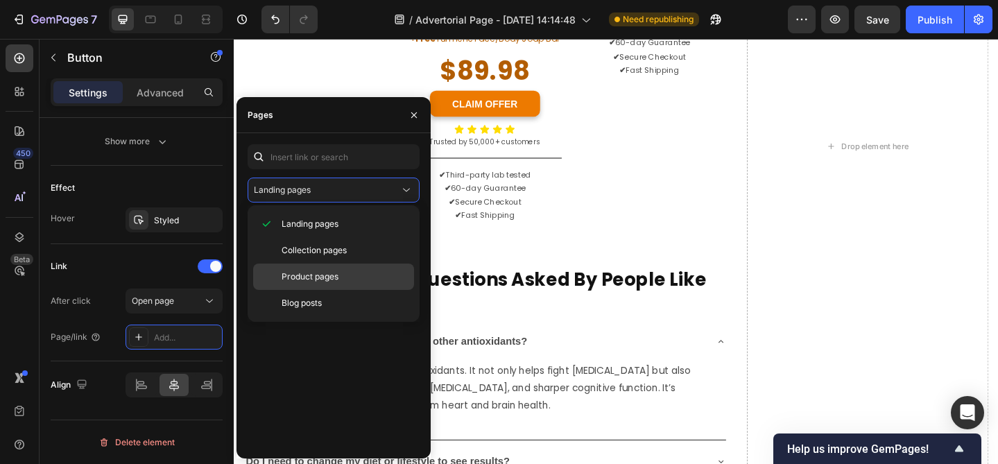
click at [308, 273] on span "Product pages" at bounding box center [309, 276] width 57 height 12
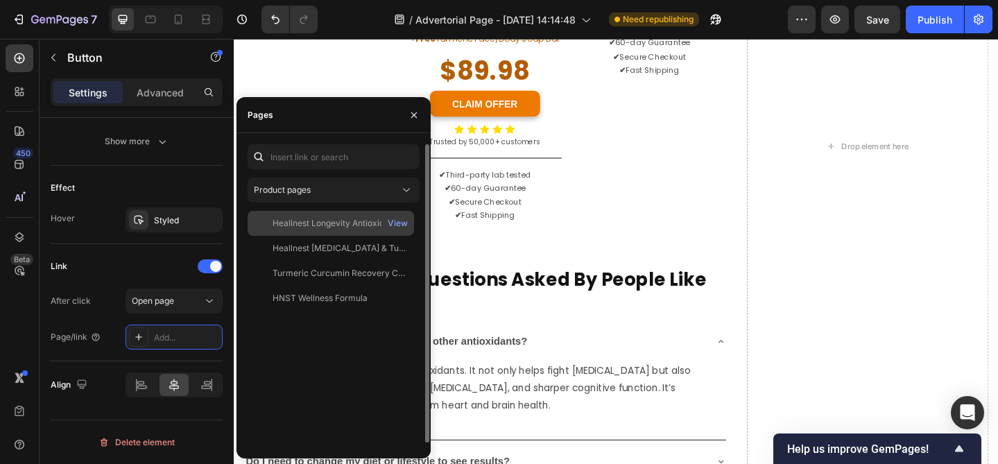
click at [328, 227] on div "Heallnest Longevity Antioxidant Capsules" at bounding box center [338, 223] width 133 height 12
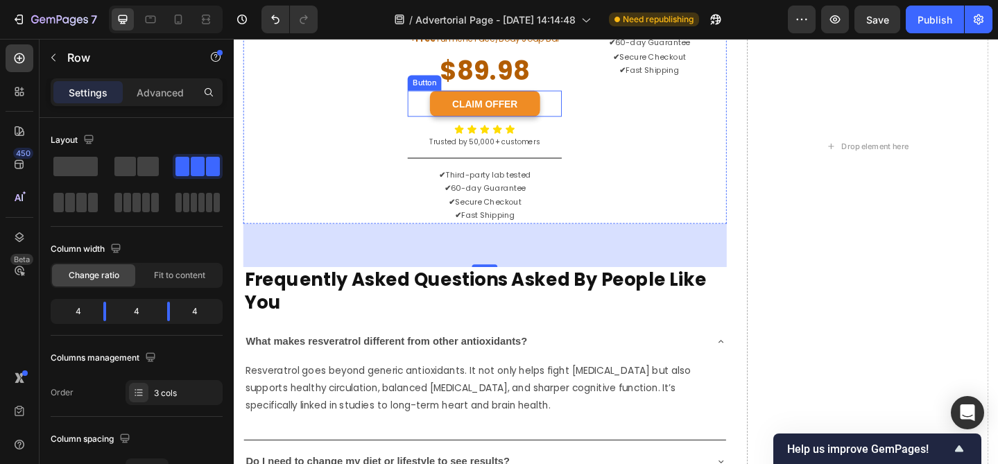
click at [457, 123] on link "CLAIM OFFER" at bounding box center [507, 109] width 120 height 28
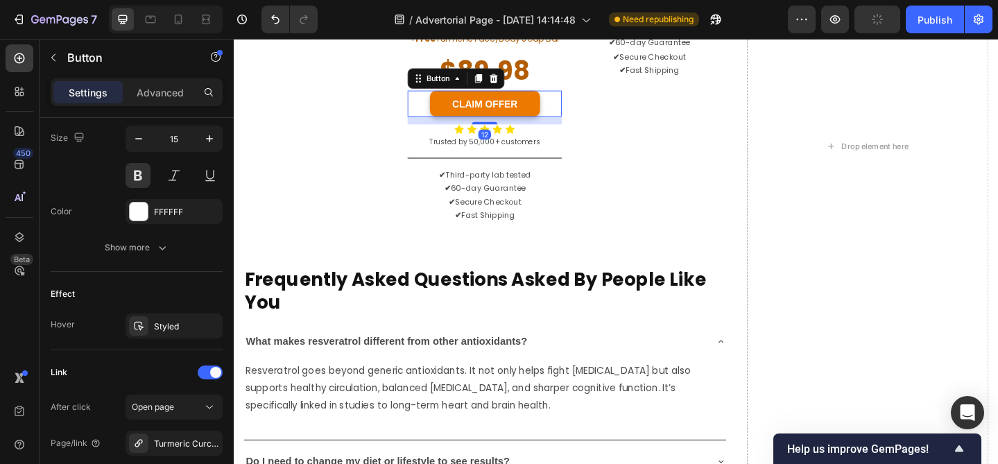
scroll to position [717, 0]
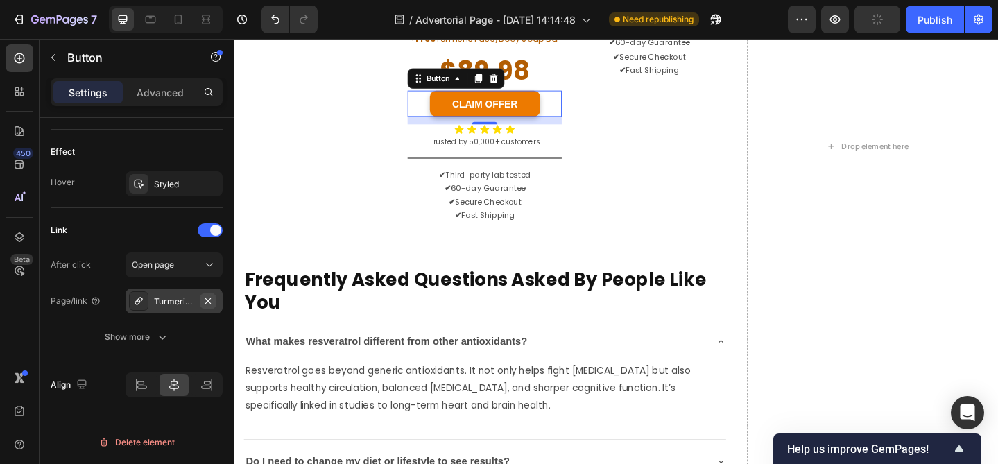
click at [209, 304] on icon "button" at bounding box center [207, 300] width 11 height 11
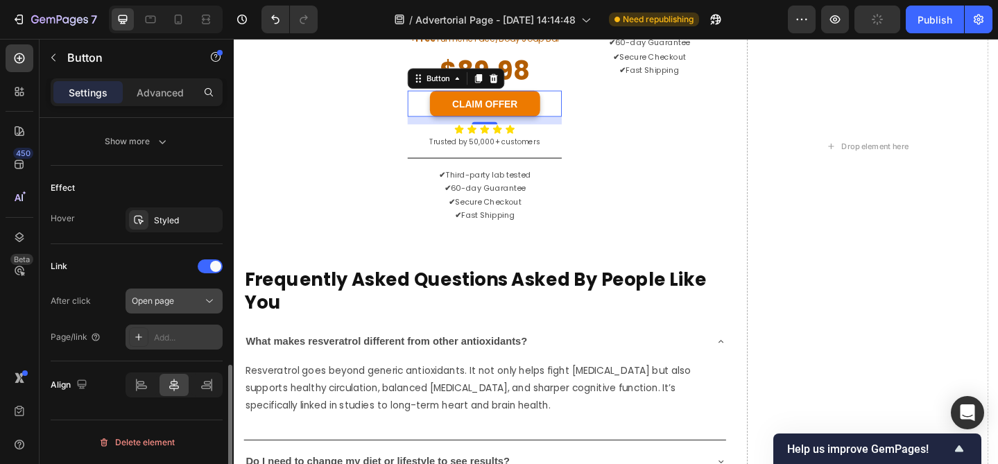
scroll to position [681, 0]
click at [174, 339] on div "Add..." at bounding box center [186, 337] width 65 height 12
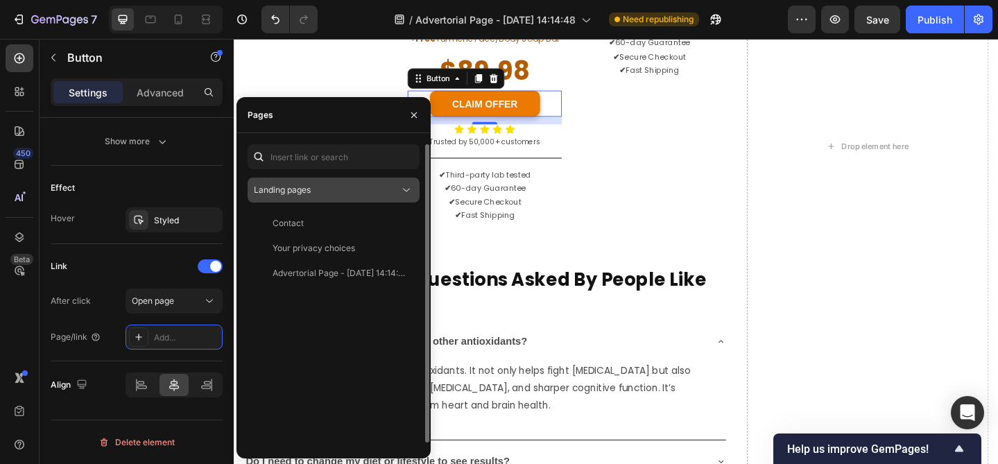
click at [330, 193] on div "Landing pages" at bounding box center [327, 190] width 146 height 12
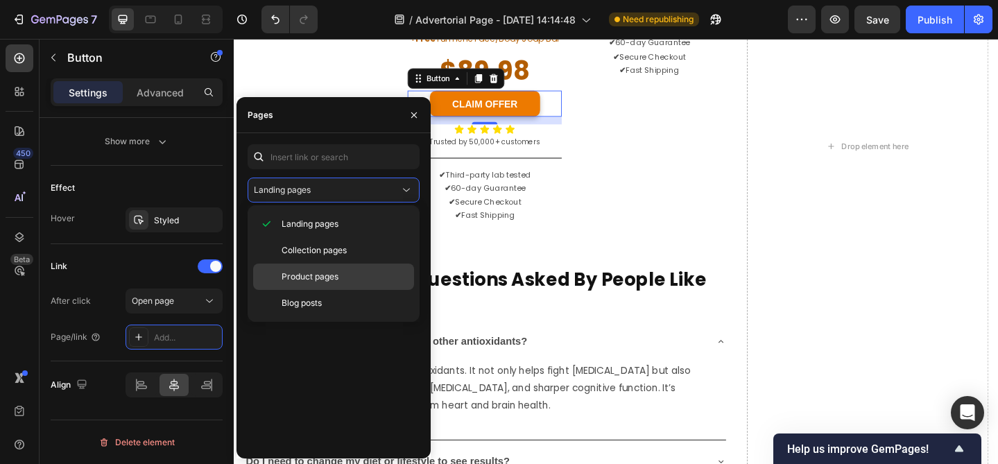
click at [311, 270] on span "Product pages" at bounding box center [309, 276] width 57 height 12
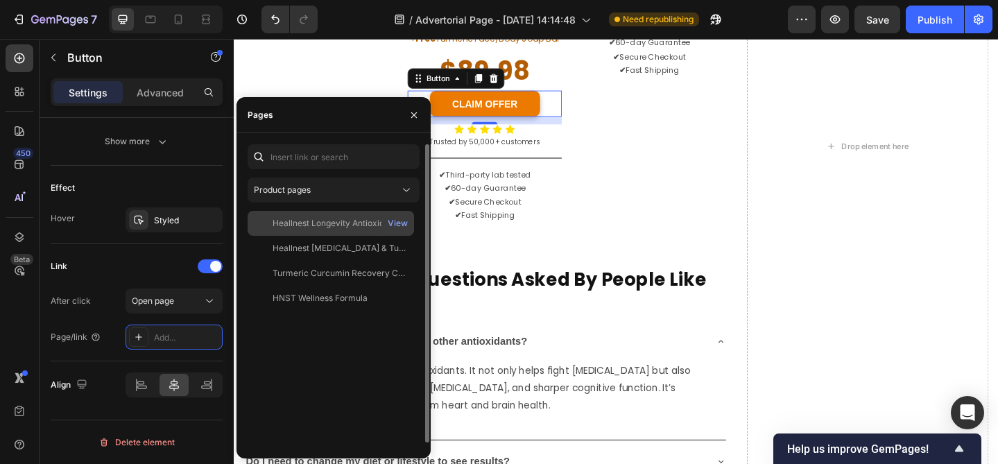
click at [333, 225] on div "Heallnest Longevity Antioxidant Capsules" at bounding box center [338, 223] width 133 height 12
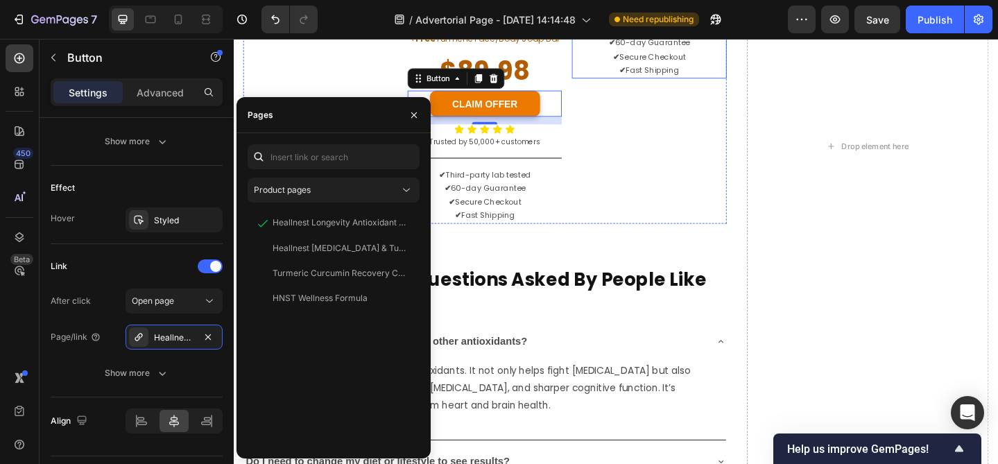
click at [610, 51] on p "✔ 60-day Guarantee" at bounding box center [685, 42] width 165 height 15
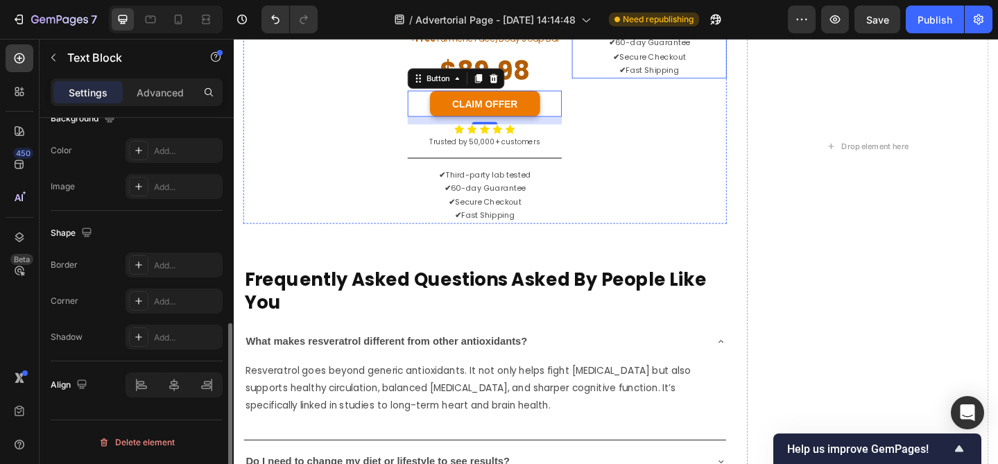
scroll to position [0, 0]
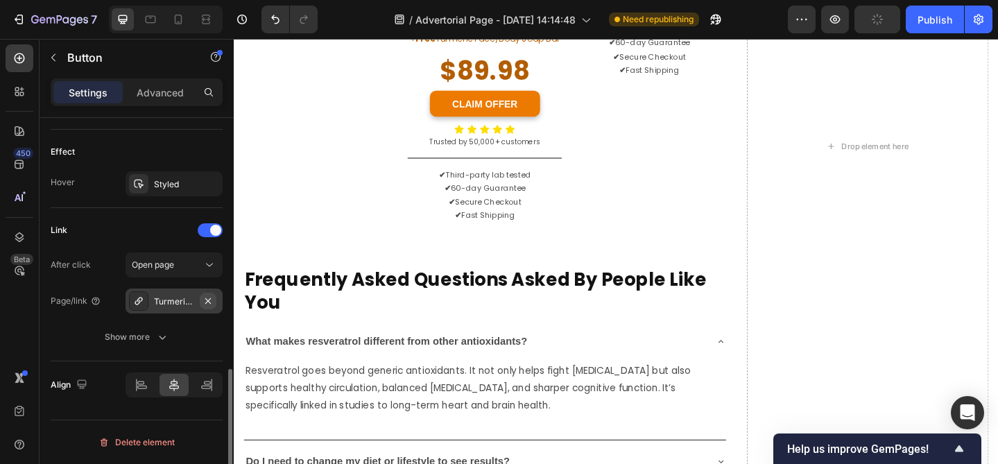
click at [208, 304] on icon "button" at bounding box center [207, 300] width 11 height 11
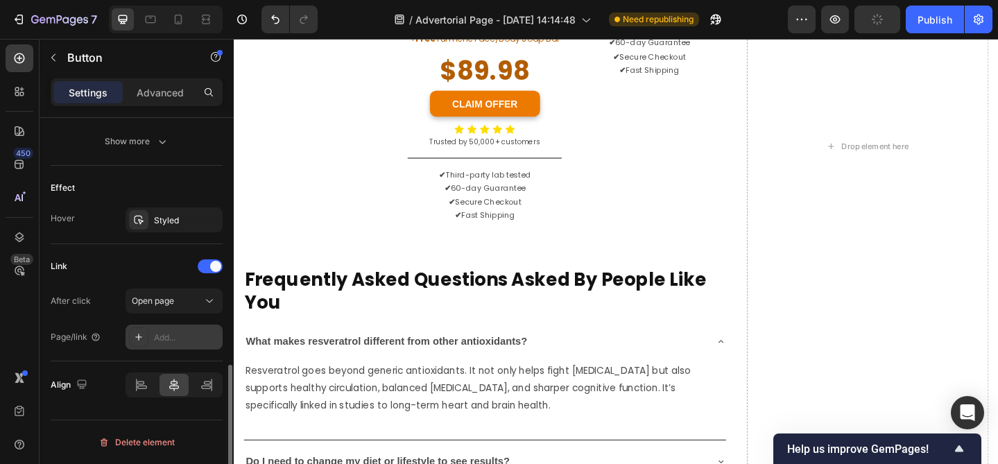
scroll to position [681, 0]
click at [171, 341] on div "Add..." at bounding box center [186, 337] width 65 height 12
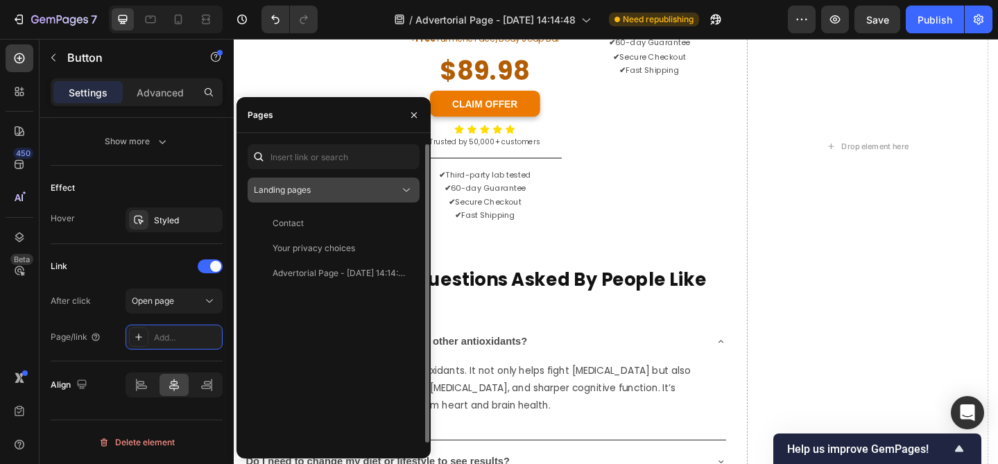
click at [311, 193] on span "Landing pages" at bounding box center [282, 189] width 57 height 10
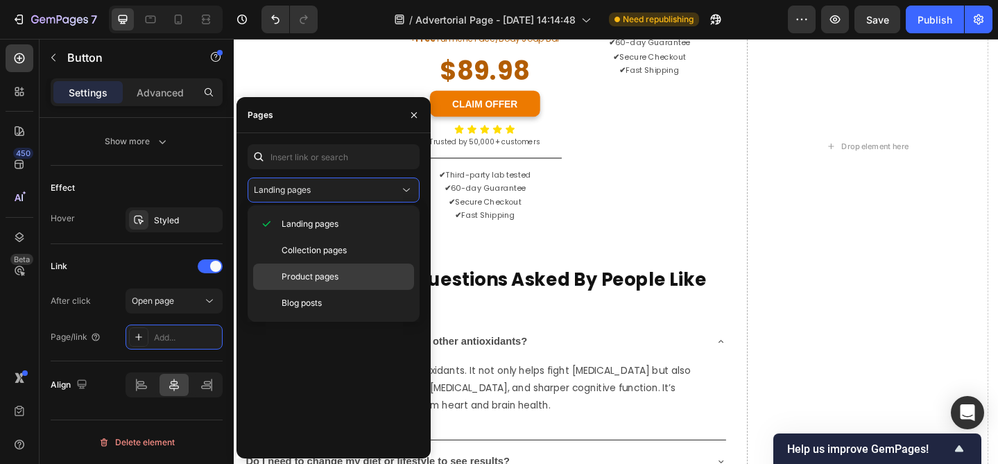
click at [302, 274] on span "Product pages" at bounding box center [309, 276] width 57 height 12
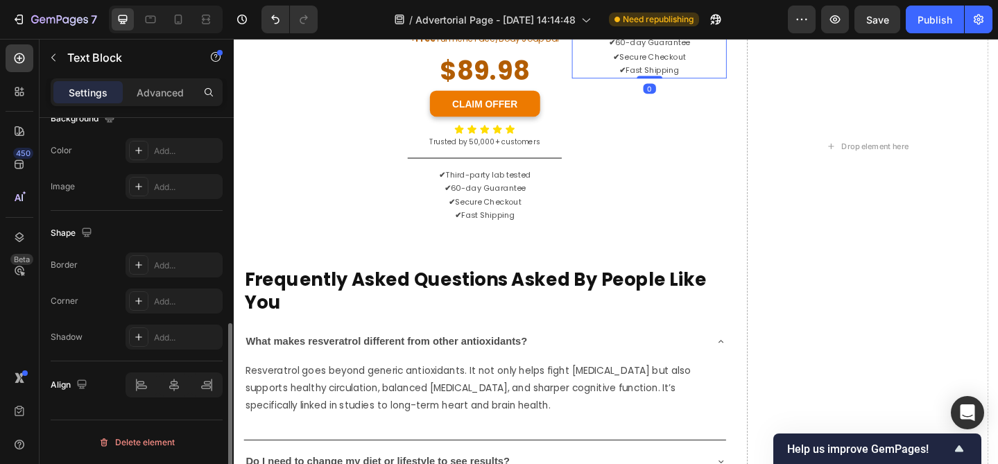
click at [611, 66] on p "✔ Secure Checkout" at bounding box center [685, 58] width 165 height 15
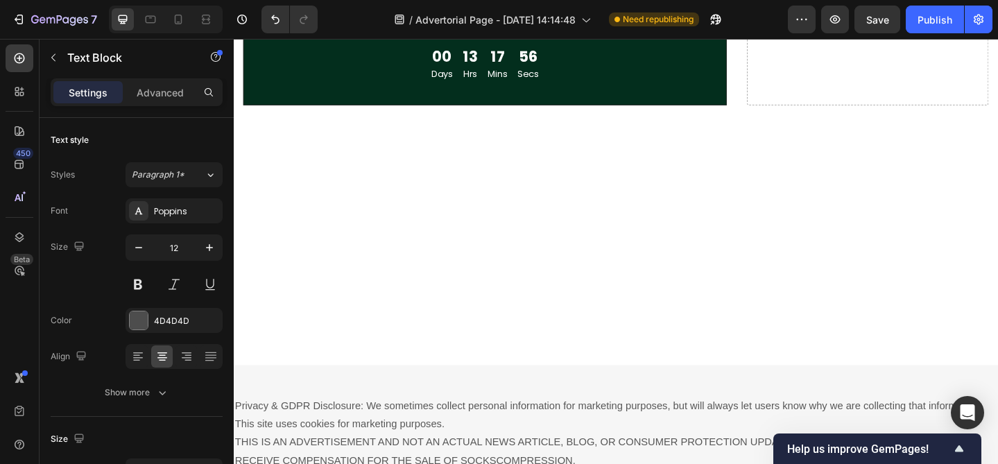
scroll to position [9228, 0]
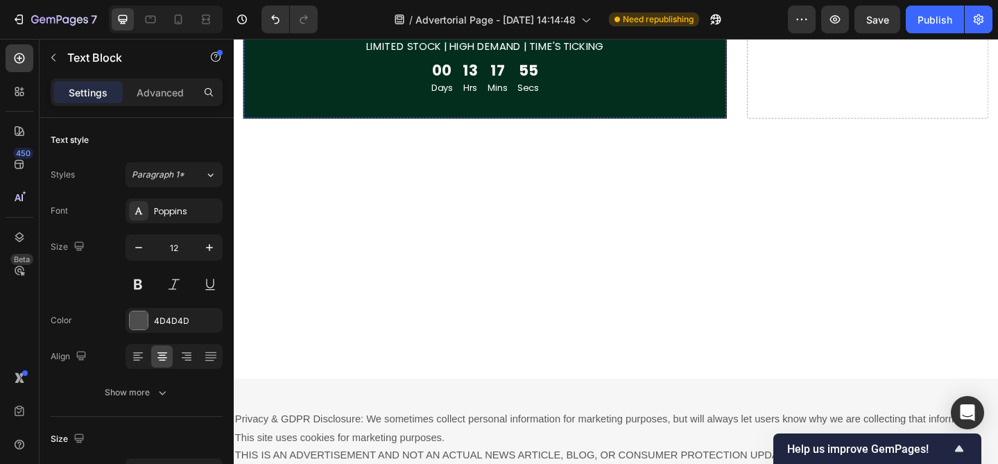
click at [329, 29] on link "CLAIM OFFER NOW" at bounding box center [507, 13] width 442 height 31
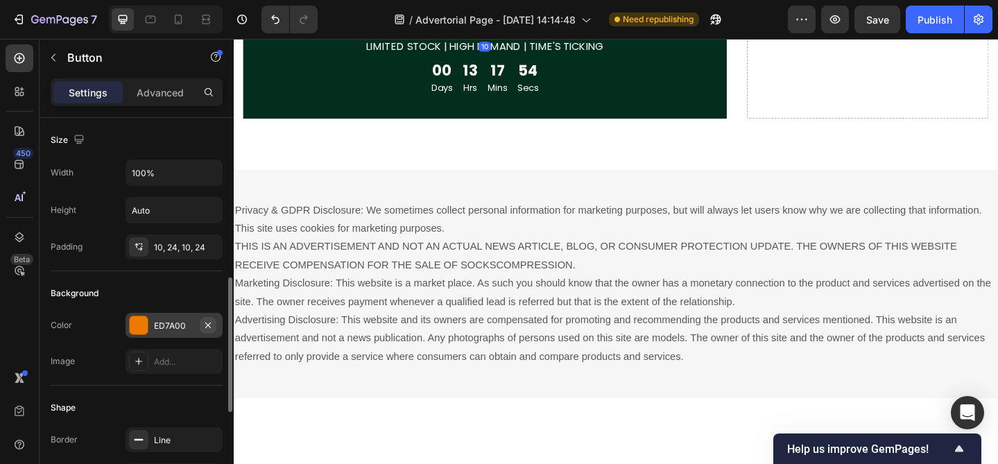
scroll to position [717, 0]
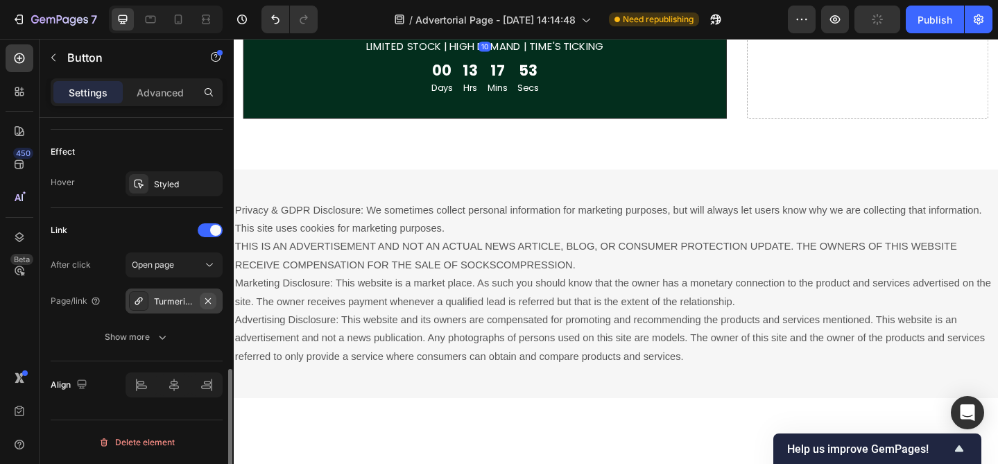
click at [209, 303] on icon "button" at bounding box center [207, 300] width 11 height 11
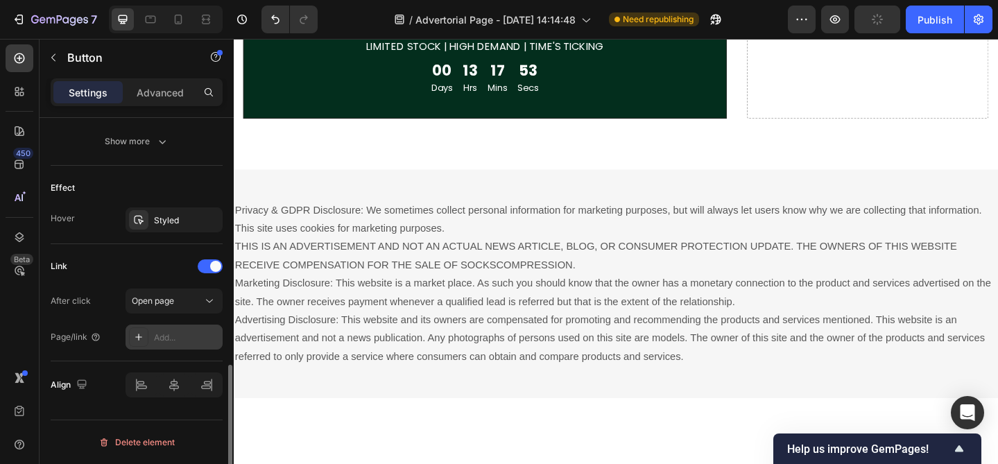
scroll to position [681, 0]
click at [168, 349] on div "Add..." at bounding box center [173, 336] width 97 height 25
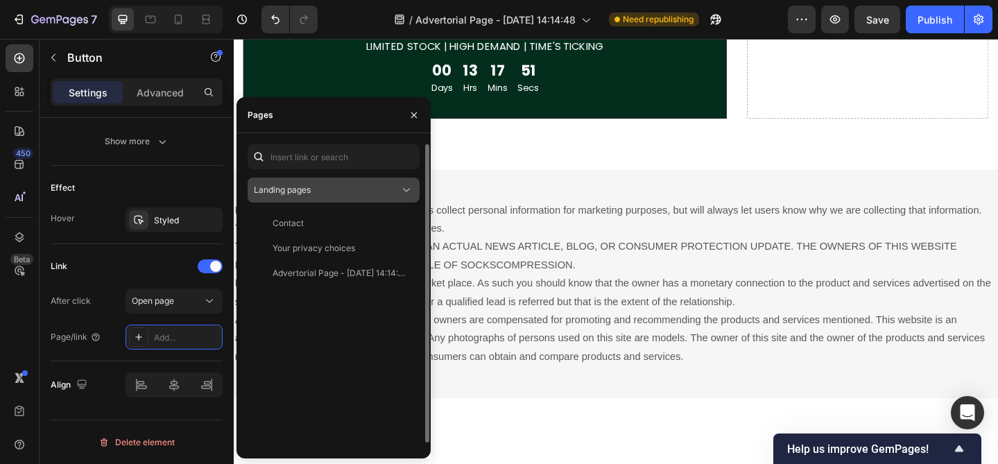
click at [320, 186] on div "Landing pages" at bounding box center [327, 190] width 146 height 12
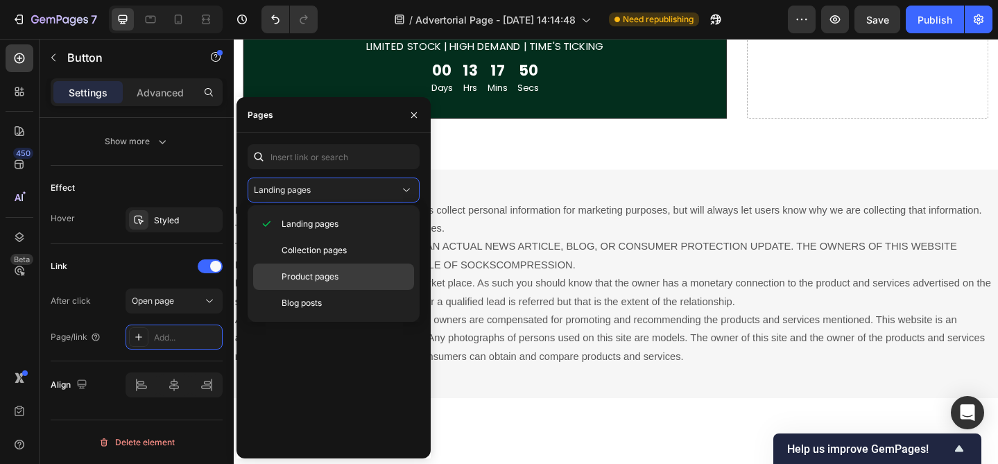
click at [302, 274] on span "Product pages" at bounding box center [309, 276] width 57 height 12
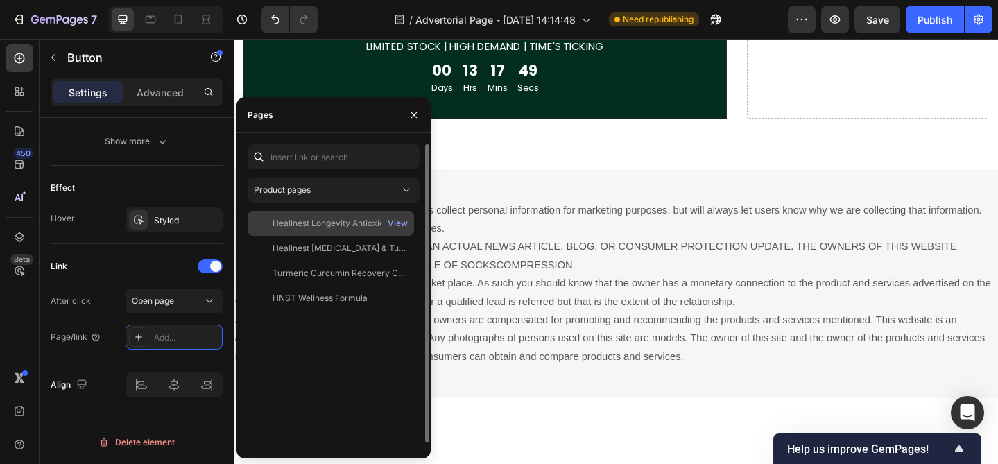
click at [324, 227] on div "Heallnest Longevity Antioxidant Capsules" at bounding box center [338, 223] width 133 height 12
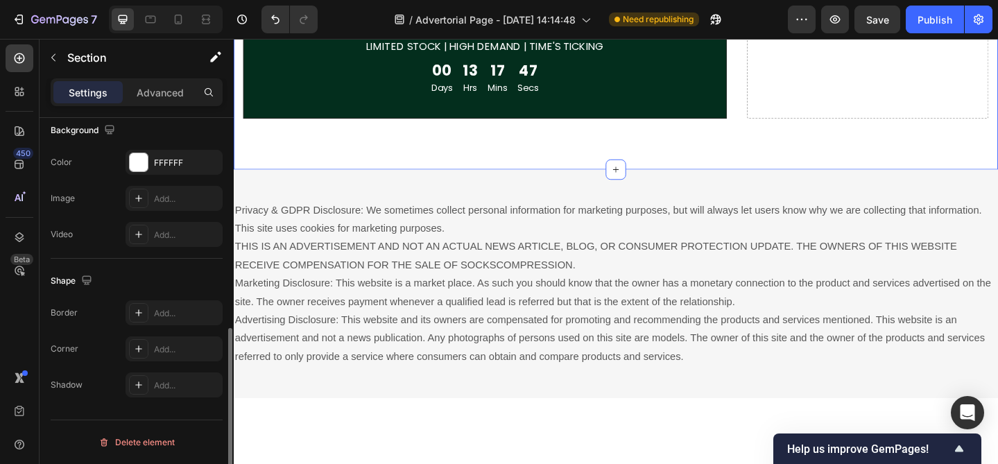
scroll to position [0, 0]
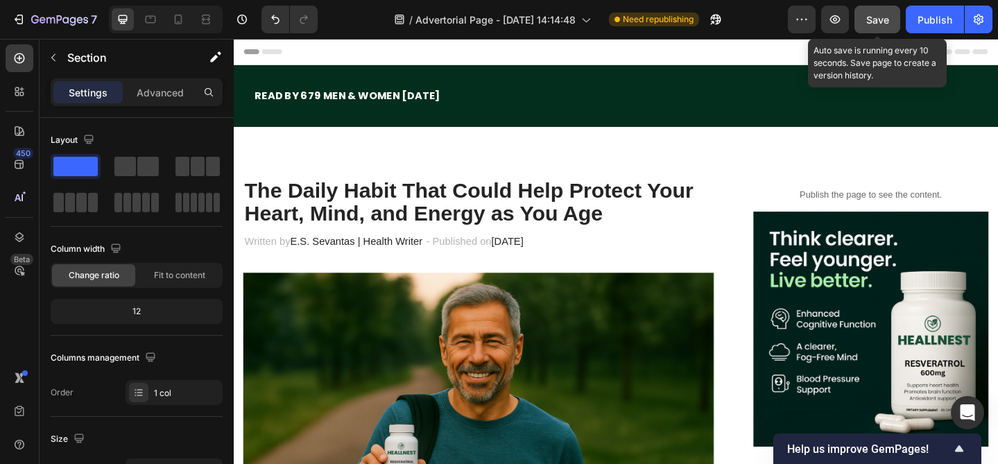
click at [884, 17] on span "Save" at bounding box center [877, 20] width 23 height 12
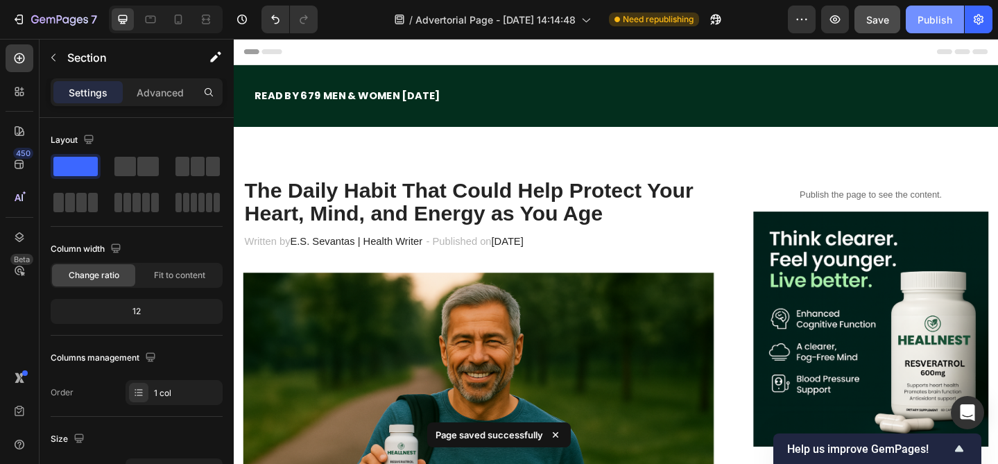
click at [931, 20] on div "Publish" at bounding box center [934, 19] width 35 height 15
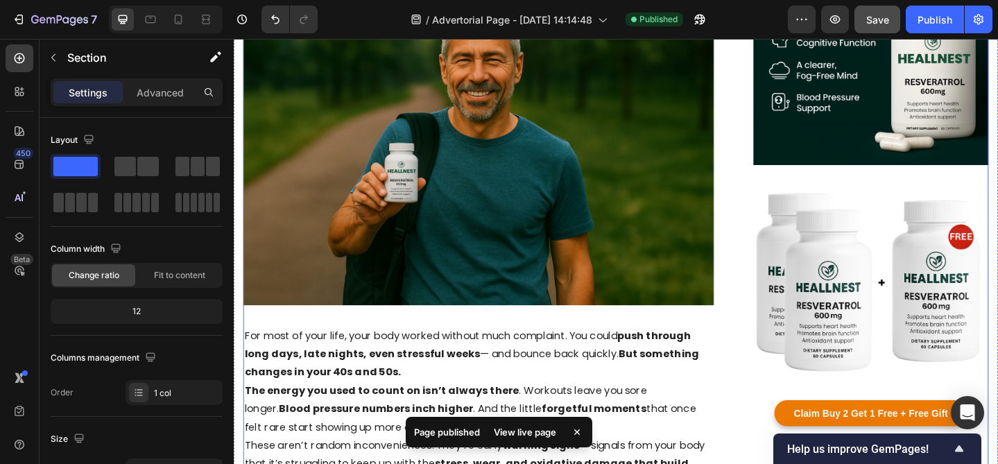
scroll to position [309, 0]
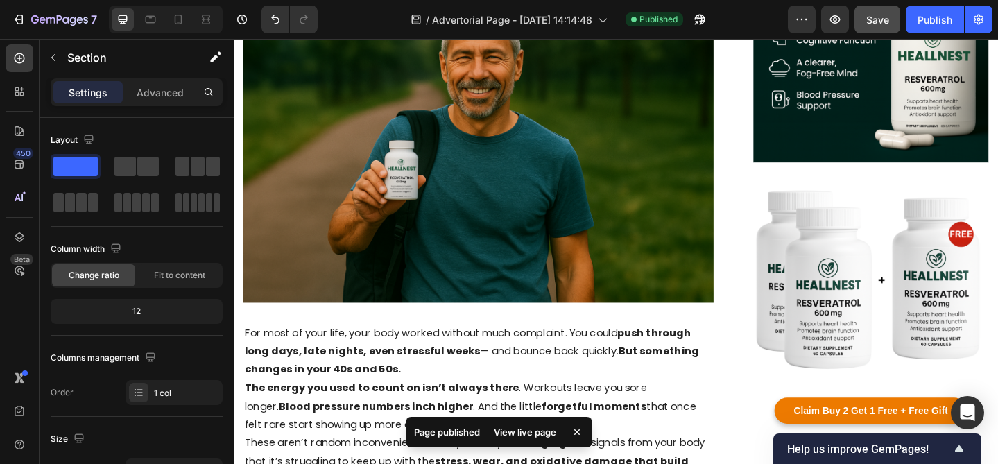
click at [521, 435] on div "View live page" at bounding box center [524, 431] width 79 height 19
